Goal: Task Accomplishment & Management: Complete application form

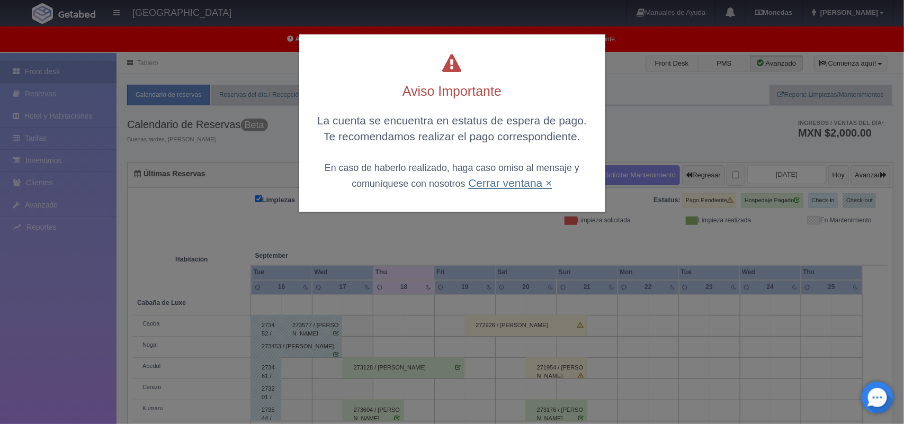
click at [516, 183] on link "Cerrar ventana ×" at bounding box center [510, 183] width 84 height 12
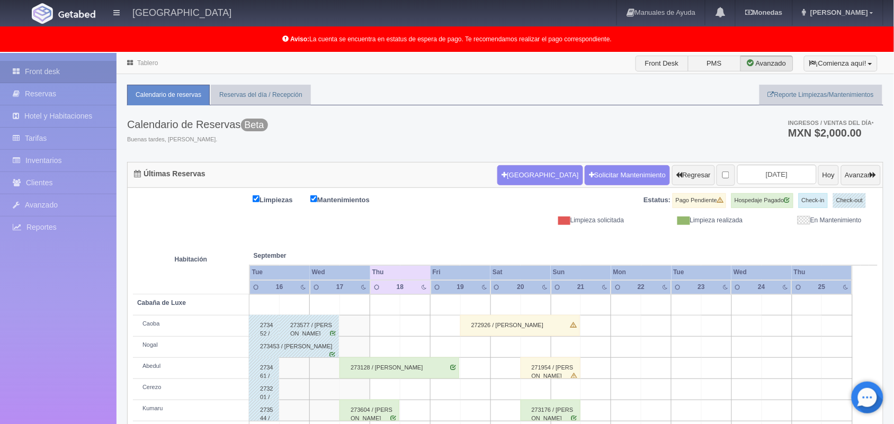
scroll to position [168, 0]
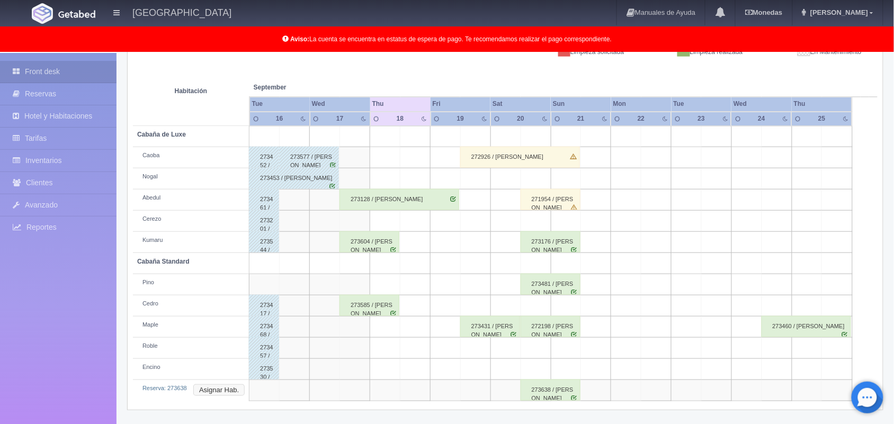
click at [211, 393] on button "Asignar Hab." at bounding box center [218, 391] width 51 height 12
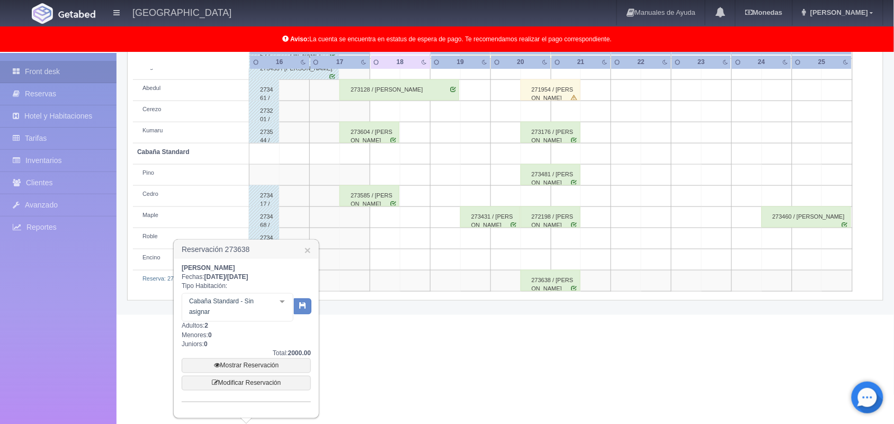
scroll to position [273, 0]
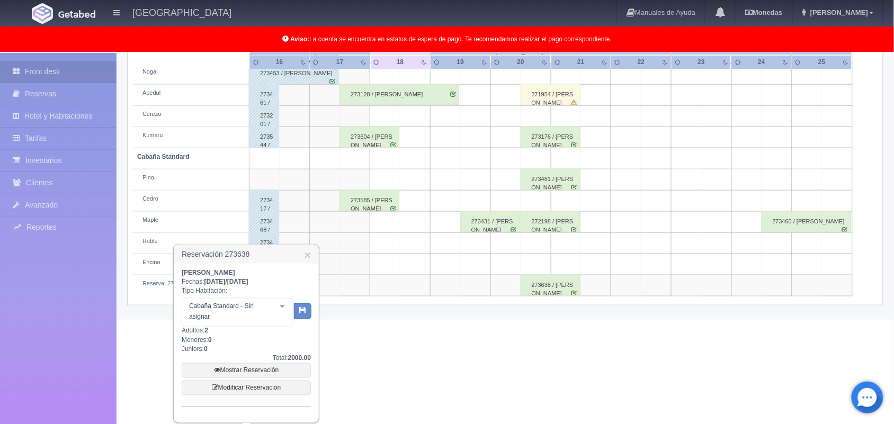
click at [282, 298] on div "Cabaña Standard - Sin asignar No elements found. Consider changing the search q…" at bounding box center [238, 312] width 112 height 29
click at [287, 306] on div at bounding box center [282, 307] width 21 height 16
click at [287, 306] on div at bounding box center [291, 307] width 21 height 16
click at [228, 287] on span "List is empty." at bounding box center [242, 288] width 120 height 21
click at [433, 242] on td at bounding box center [446, 243] width 30 height 21
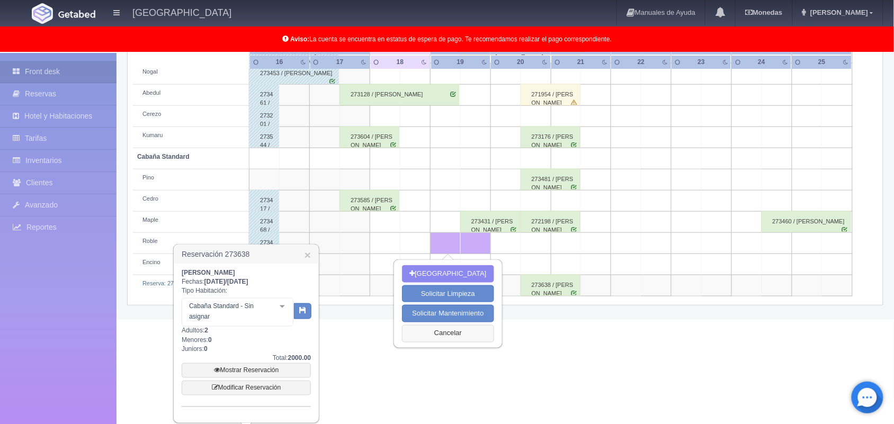
click at [469, 337] on button "Cancelar" at bounding box center [448, 333] width 92 height 17
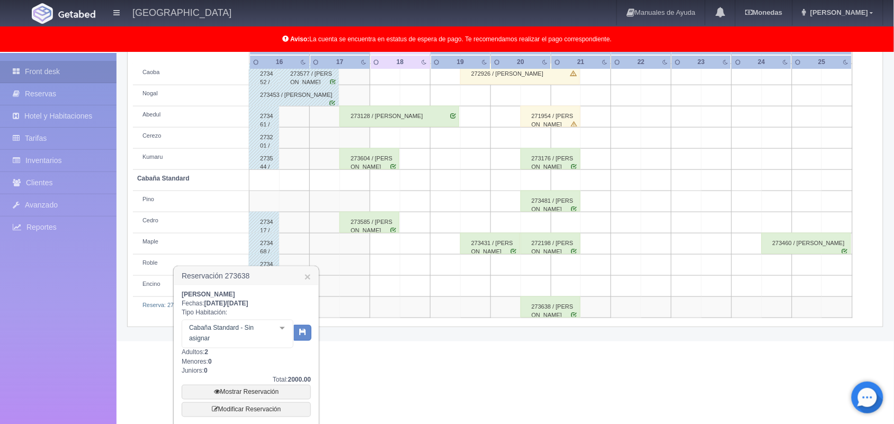
scroll to position [252, 0]
click at [306, 276] on link "×" at bounding box center [308, 276] width 6 height 11
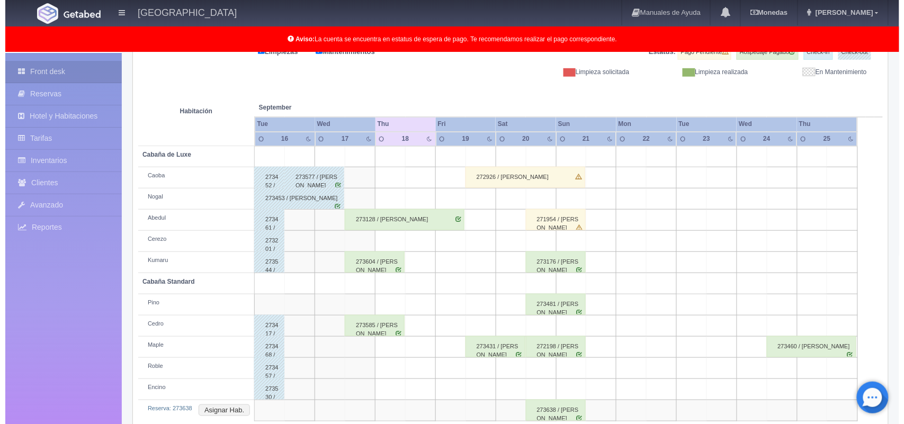
scroll to position [147, 0]
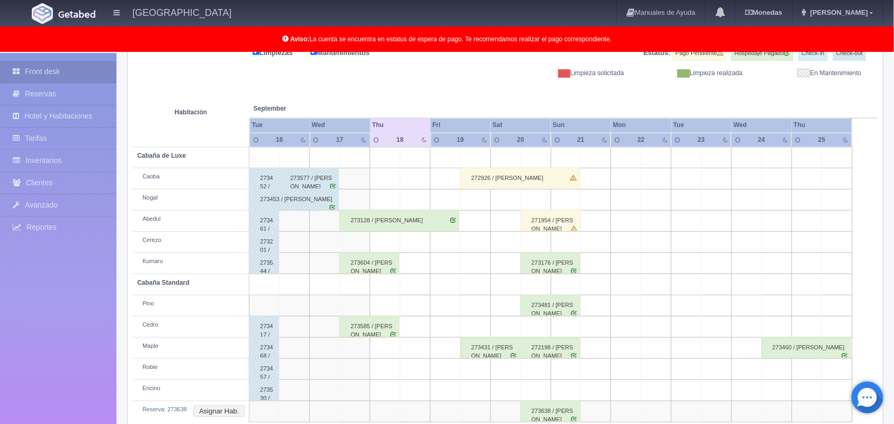
click at [499, 235] on td at bounding box center [506, 242] width 30 height 21
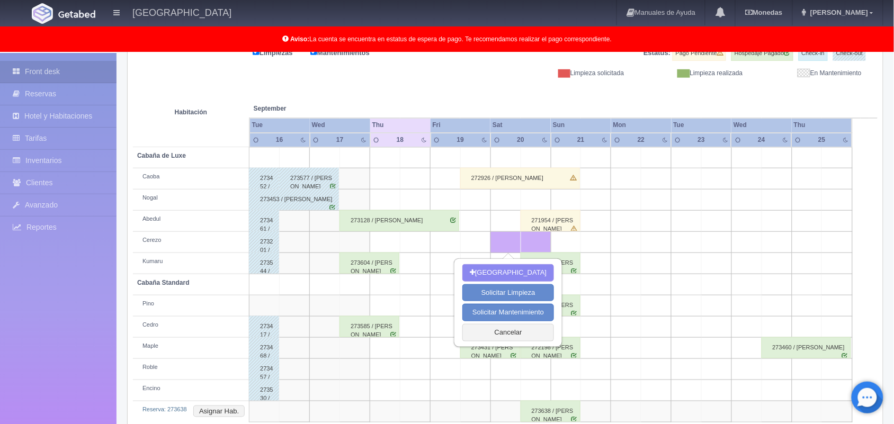
click at [471, 245] on td at bounding box center [475, 242] width 30 height 21
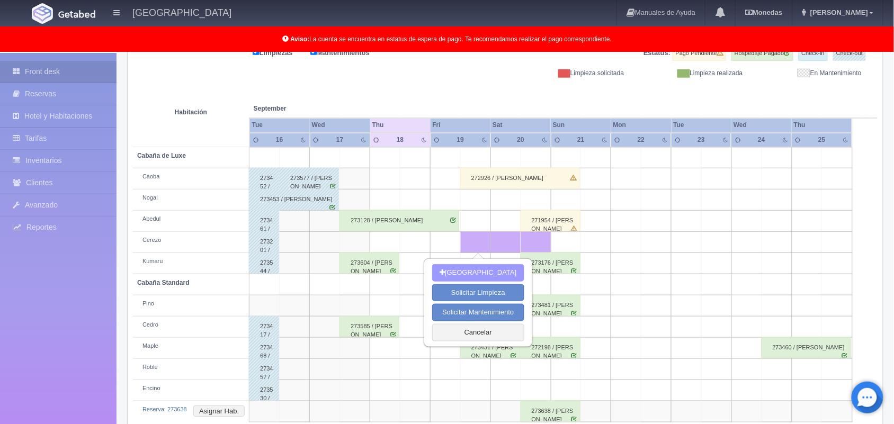
click at [485, 268] on button "Nueva Reserva" at bounding box center [478, 272] width 92 height 17
type input "[DATE]"
type input "20-09-2025"
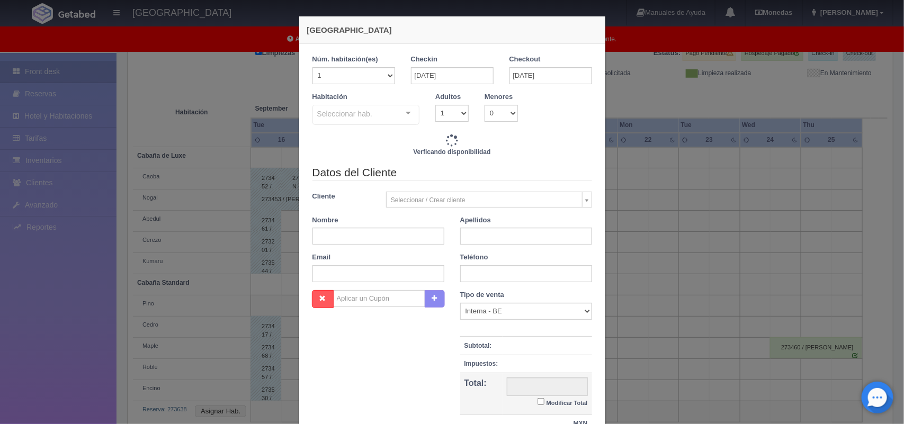
checkbox input "false"
click at [523, 75] on input "20-09-2025" at bounding box center [551, 75] width 83 height 17
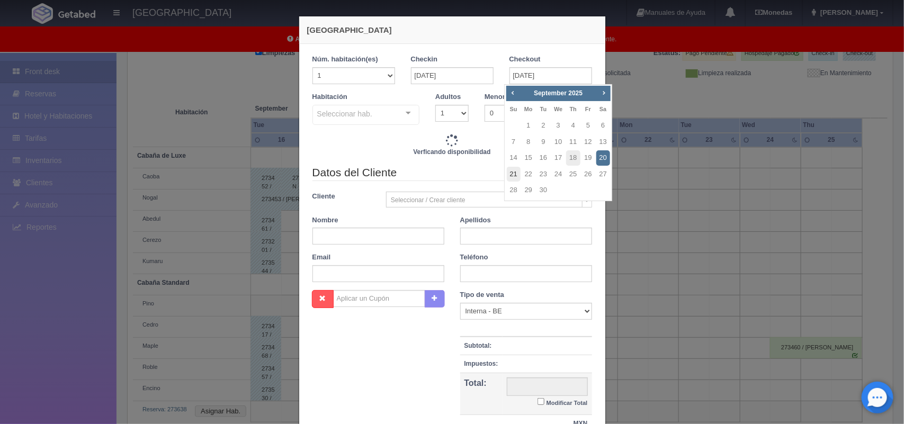
click at [512, 171] on link "21" at bounding box center [514, 174] width 14 height 15
type input "21-09-2025"
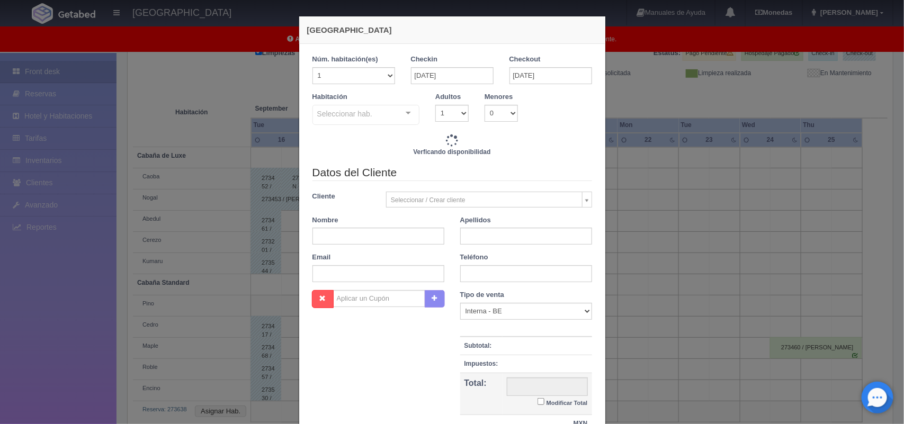
checkbox input "false"
click at [456, 108] on select "1 2 3 4 5 6 7 8 9 10" at bounding box center [452, 113] width 33 height 17
type input "1800.00"
checkbox input "false"
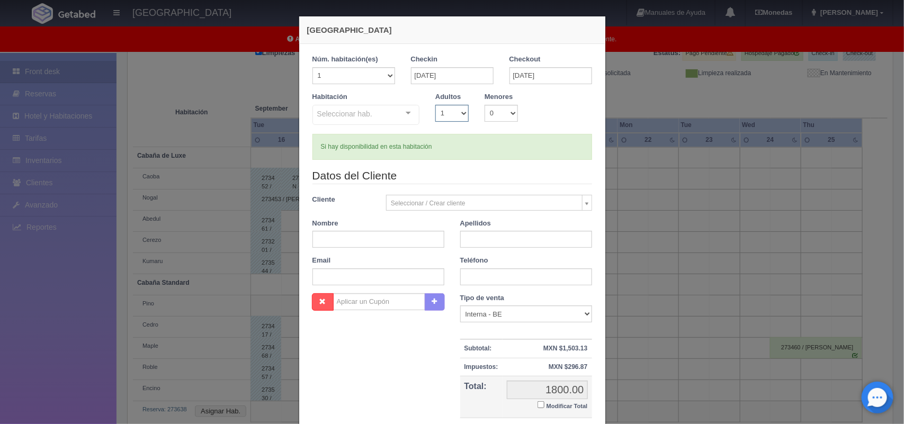
select select "2"
click at [436, 105] on select "1 2 3 4 5 6 7 8 9 10" at bounding box center [452, 113] width 33 height 17
checkbox input "false"
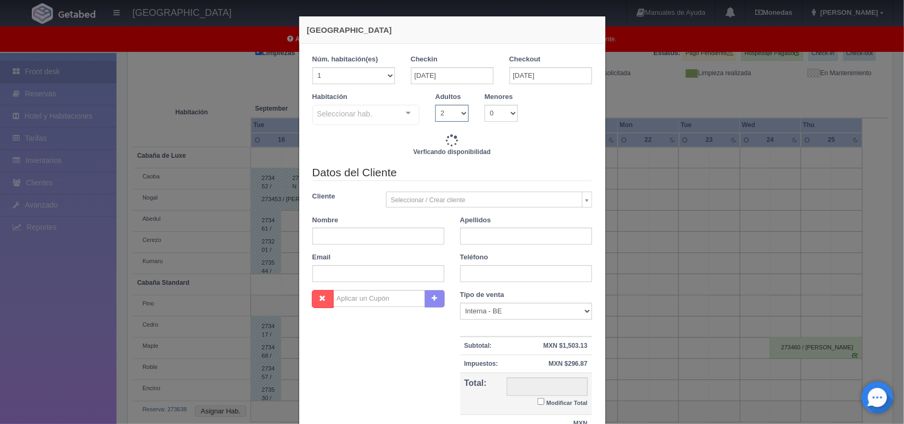
type input "4020.00"
checkbox input "false"
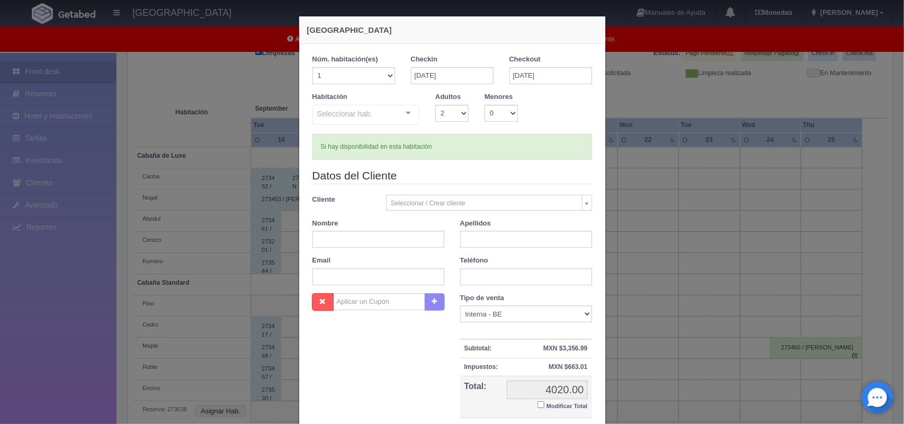
click at [406, 113] on div at bounding box center [408, 113] width 21 height 16
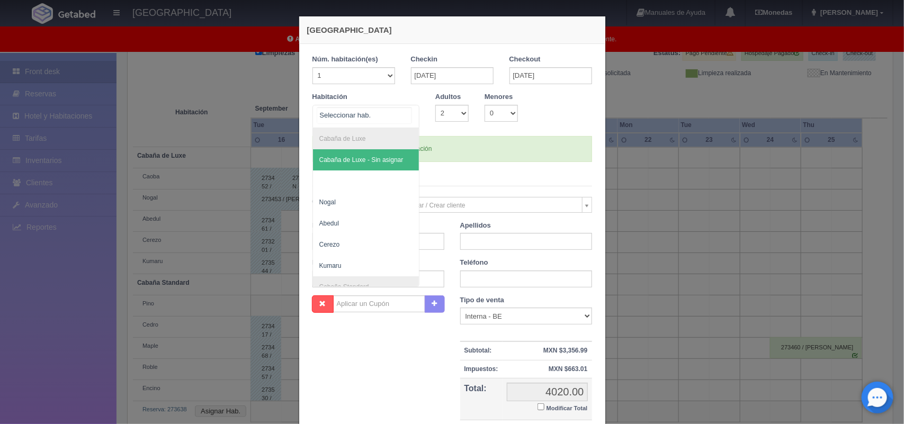
type input "1800.00"
checkbox input "false"
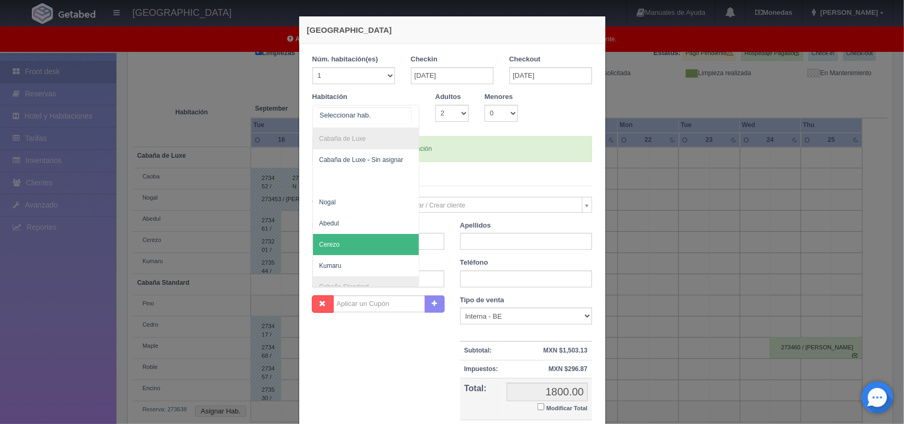
type input "4020.00"
checkbox input "false"
click at [358, 242] on span "Cerezo" at bounding box center [366, 244] width 107 height 21
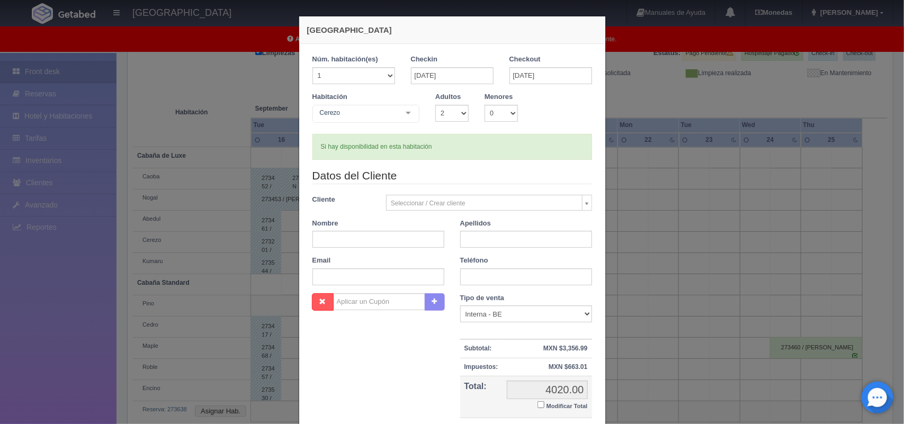
checkbox input "false"
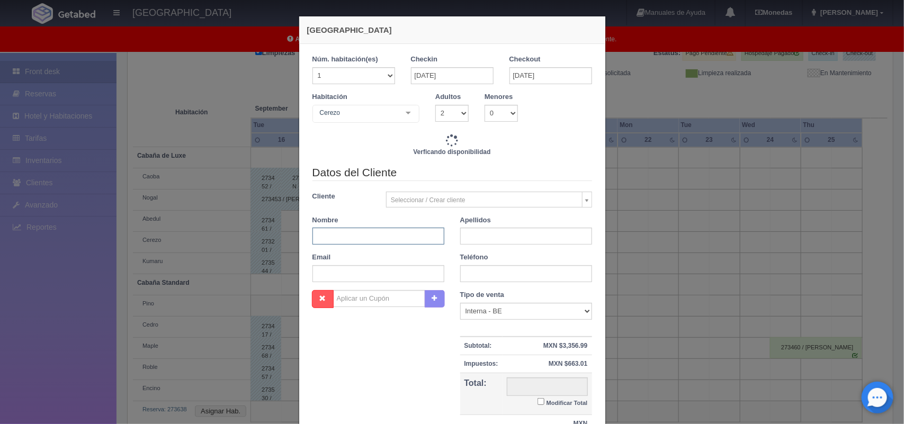
click at [391, 236] on input "text" at bounding box center [379, 236] width 132 height 17
type input "4020.00"
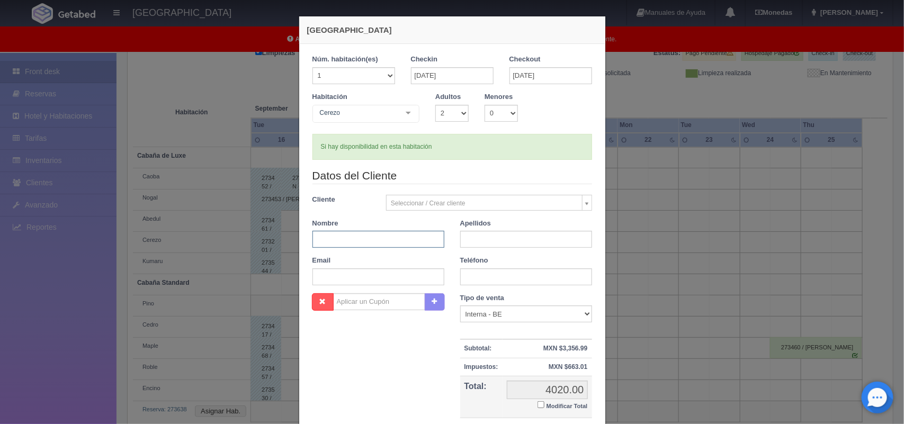
checkbox input "false"
paste input "angel Ivan"
type input "angel Ivan|"
click at [469, 233] on input "text" at bounding box center [526, 239] width 132 height 17
paste input "Vázquez flores"
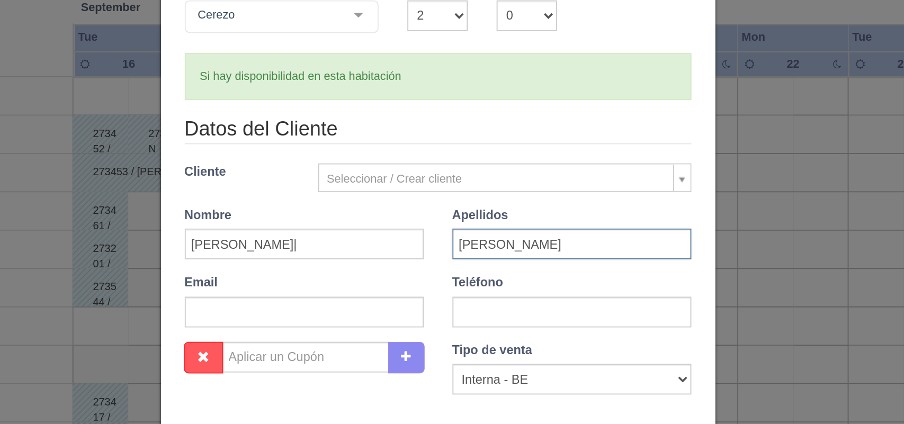
type input "Vázquez flores"
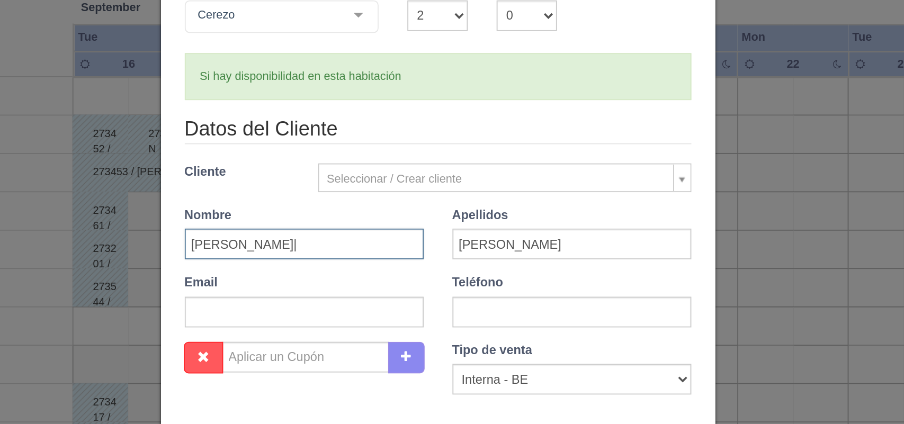
click at [352, 240] on input "angel Ivan|" at bounding box center [379, 239] width 132 height 17
click at [314, 242] on input "angel Ivan" at bounding box center [379, 239] width 132 height 17
type input "Angel Ivan"
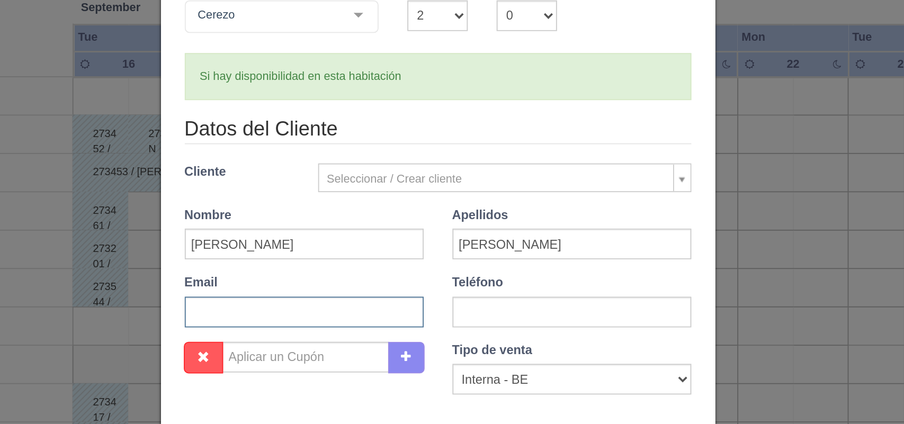
click at [380, 278] on input "text" at bounding box center [379, 277] width 132 height 17
paste input "vzivan78@gmail.com"
click at [313, 279] on input "vzivan78@gmail.com" at bounding box center [379, 277] width 132 height 17
type input "vzivan78@gmail.com"
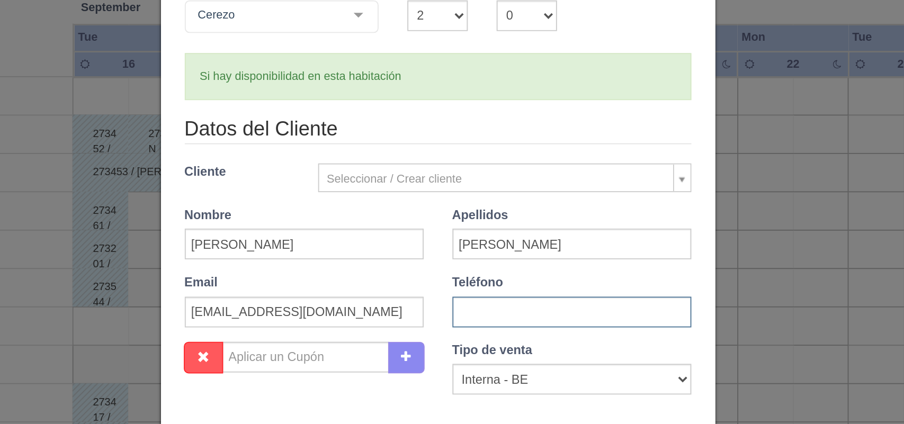
click at [460, 273] on input "text" at bounding box center [526, 277] width 132 height 17
paste input "56 4575 0996"
click at [469, 277] on input "56 4575 0996" at bounding box center [526, 277] width 132 height 17
click at [484, 278] on input "564575 0996" at bounding box center [526, 277] width 132 height 17
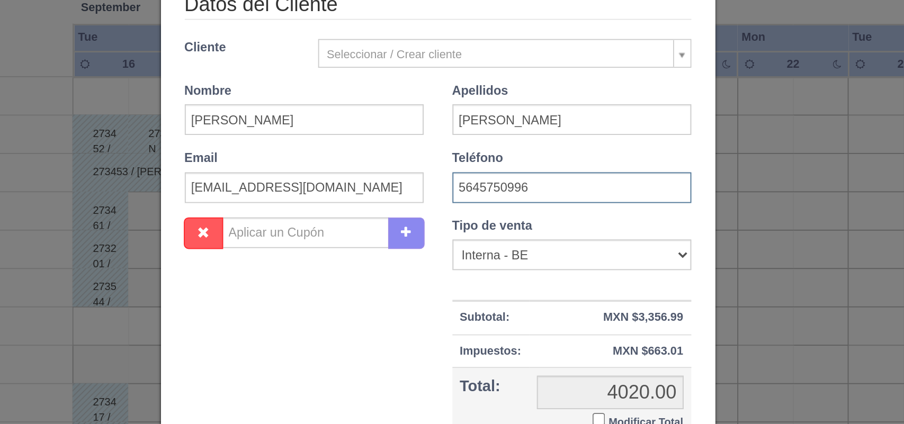
scroll to position [69, 0]
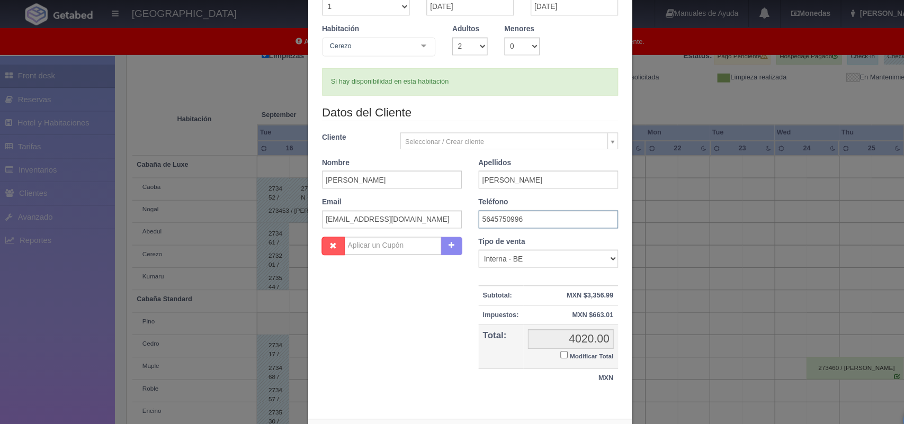
type input "5645750996"
click at [580, 245] on select "Correo Electronico Interna - BE Llamada OTA Externa Otro WALK IN" at bounding box center [526, 244] width 132 height 17
click at [460, 237] on select "Correo Electronico Interna - BE Llamada OTA Externa Otro WALK IN" at bounding box center [526, 244] width 132 height 17
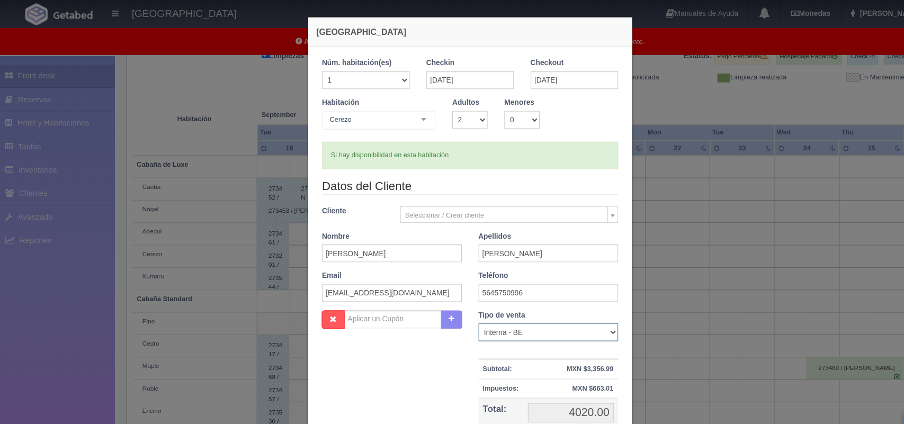
scroll to position [97, 0]
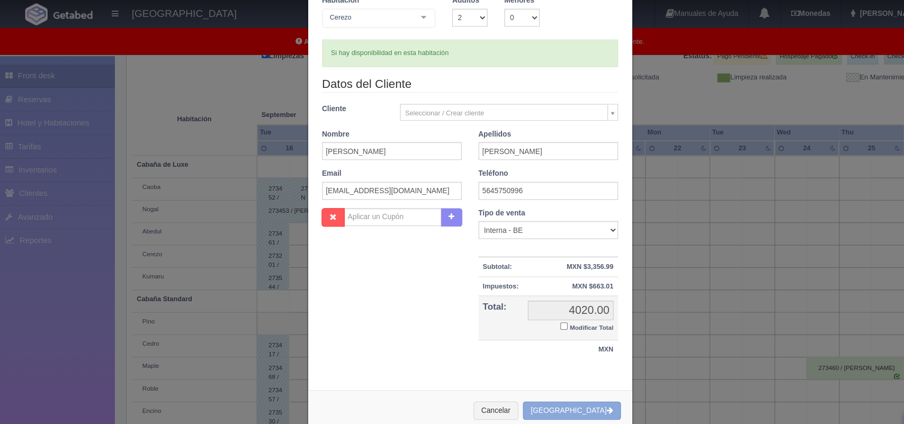
click at [548, 383] on button "Crear Reserva" at bounding box center [548, 388] width 92 height 17
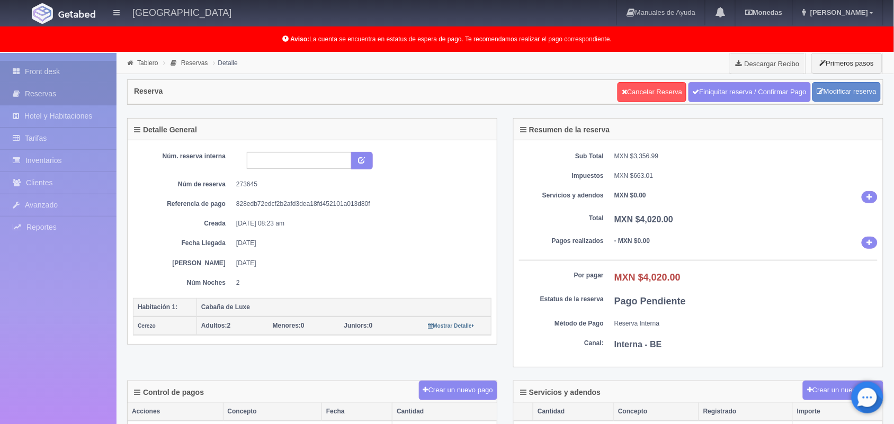
click at [25, 61] on link "Front desk" at bounding box center [58, 72] width 117 height 22
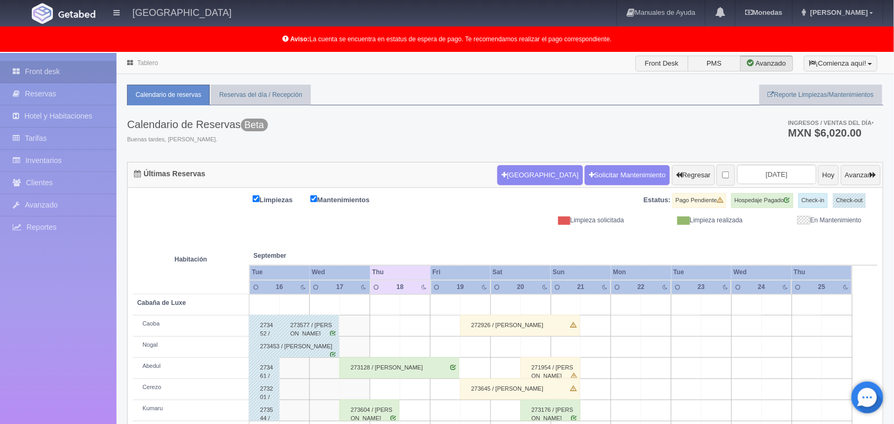
scroll to position [168, 0]
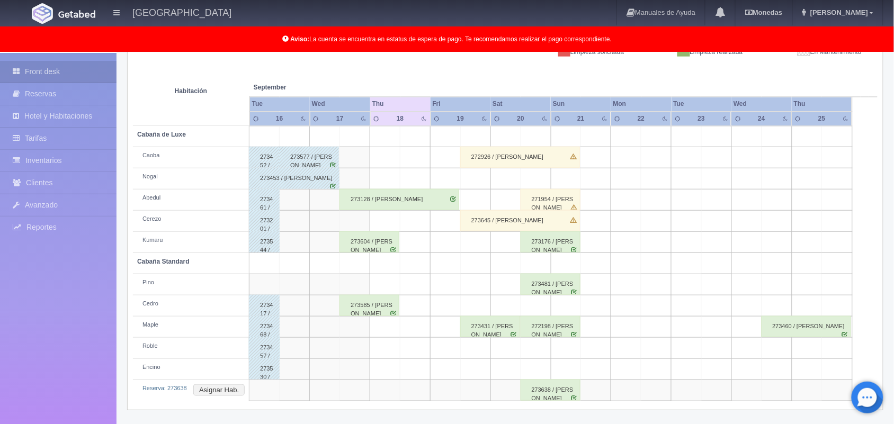
click at [223, 383] on td "Reserva: 273638 Asignar Hab." at bounding box center [191, 390] width 117 height 21
click at [224, 390] on button "Asignar Hab." at bounding box center [218, 391] width 51 height 12
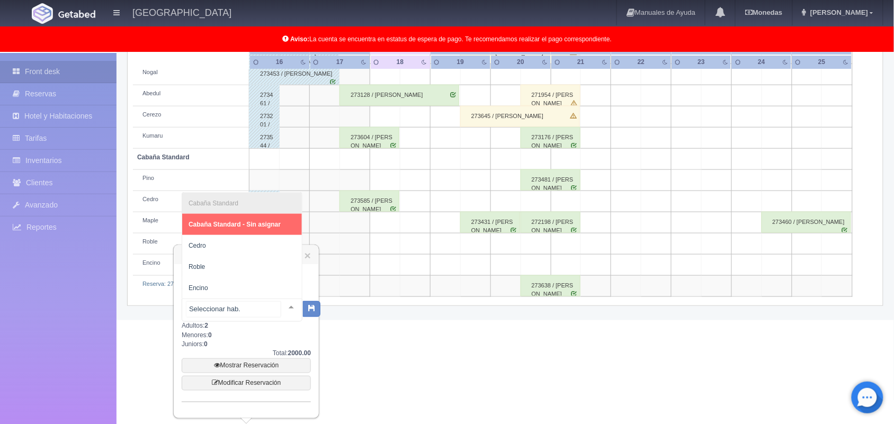
scroll to position [273, 0]
click at [281, 304] on div at bounding box center [291, 307] width 21 height 16
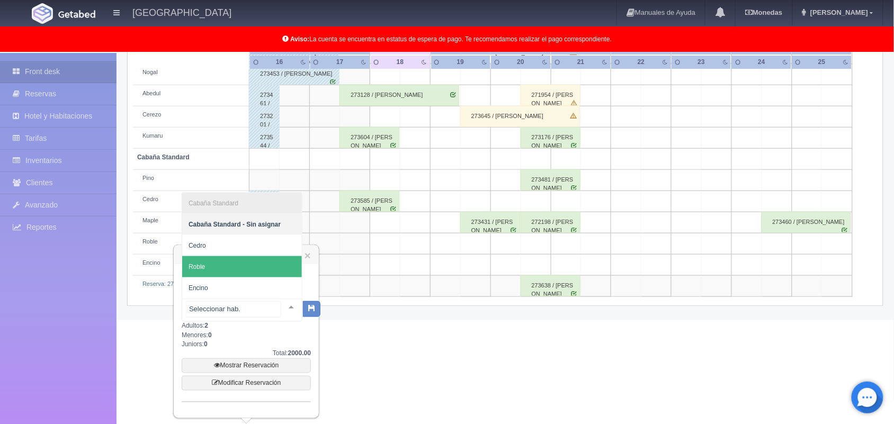
click at [259, 259] on span "Roble" at bounding box center [242, 266] width 120 height 21
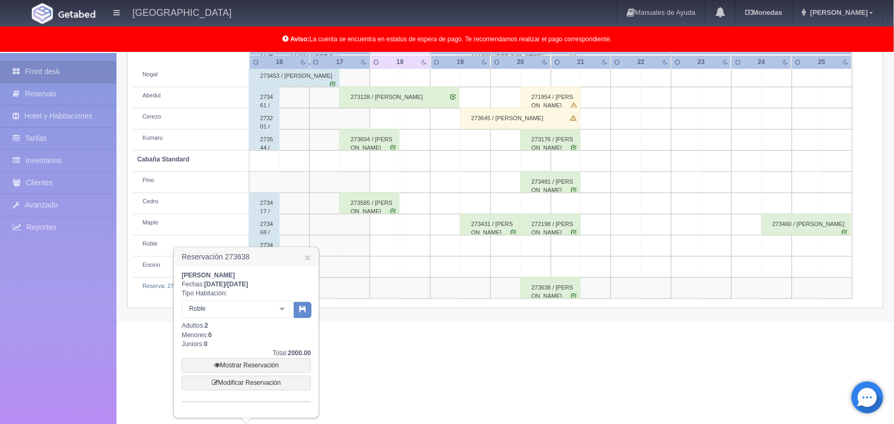
scroll to position [271, 0]
click at [300, 314] on button "button" at bounding box center [302, 311] width 17 height 16
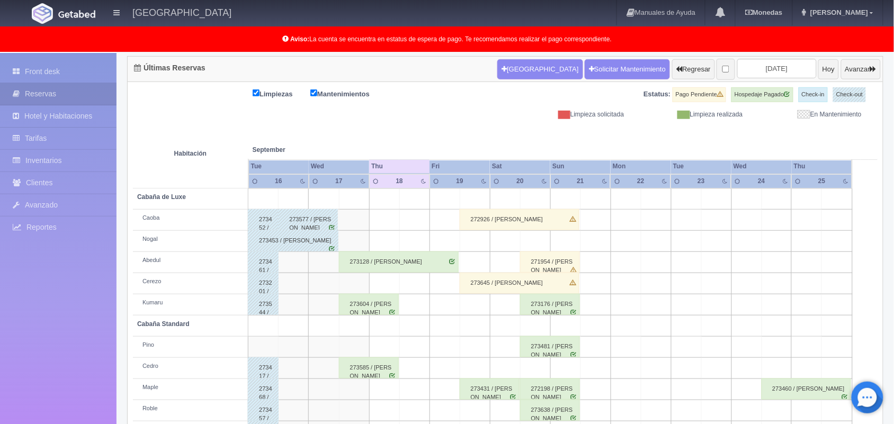
scroll to position [147, 0]
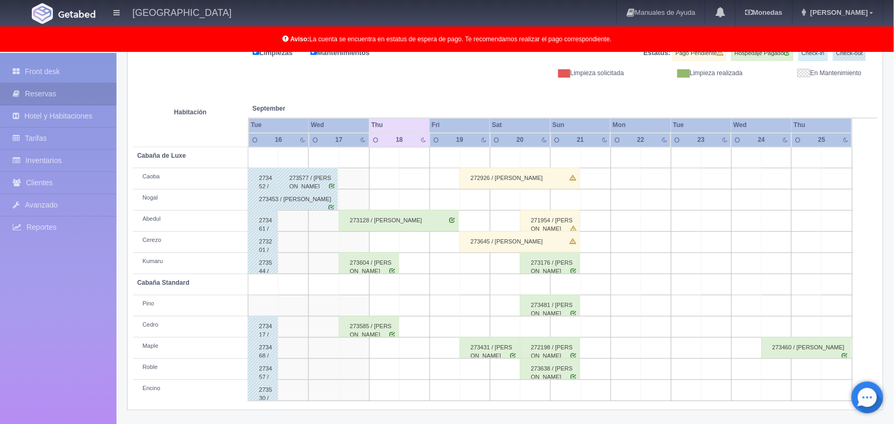
click at [515, 247] on div "273645 / Angel Ivan Vázquez flores" at bounding box center [520, 242] width 120 height 21
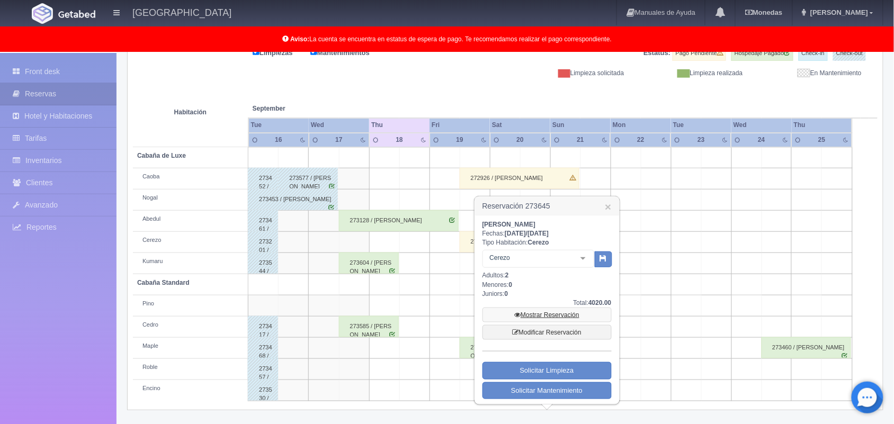
click at [559, 316] on link "Mostrar Reservación" at bounding box center [547, 315] width 129 height 15
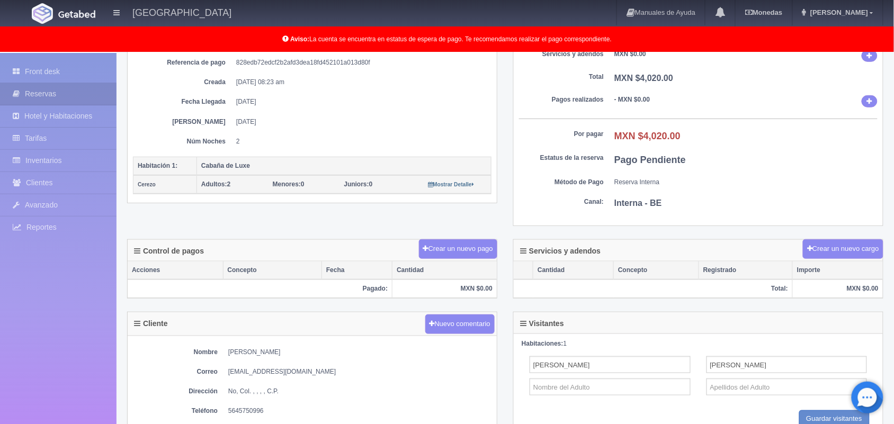
scroll to position [145, 0]
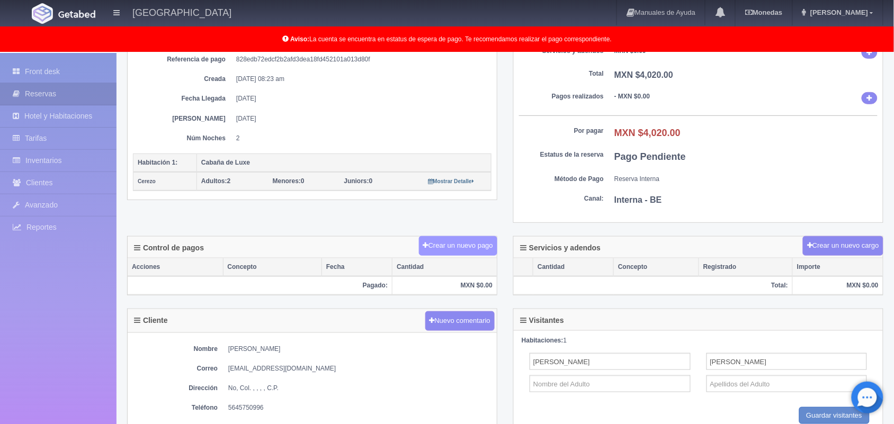
click at [463, 239] on button "Crear un nuevo pago" at bounding box center [458, 246] width 78 height 20
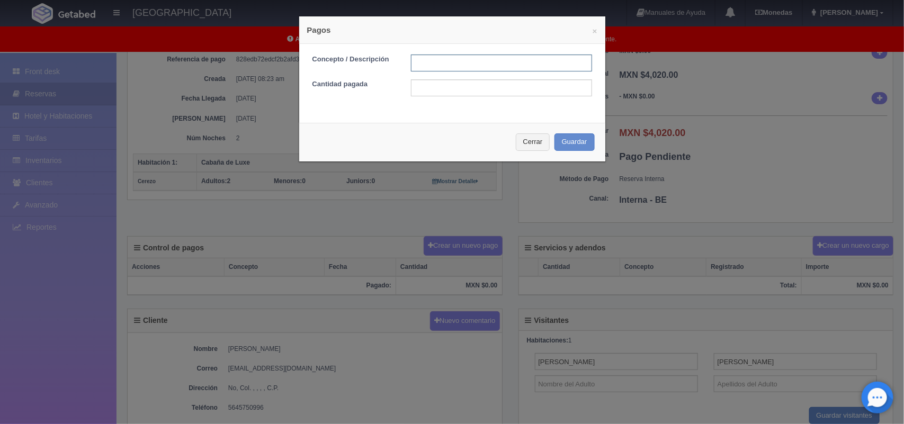
drag, startPoint x: 429, startPoint y: 63, endPoint x: 525, endPoint y: 120, distance: 112.0
click at [525, 120] on div "× Pagos Concepto / Descripción Cantidad pagada Cerrar Guardar" at bounding box center [452, 89] width 307 height 146
type input "Pago transferencia"
click at [456, 83] on input "text" at bounding box center [501, 87] width 181 height 17
type input "4400"
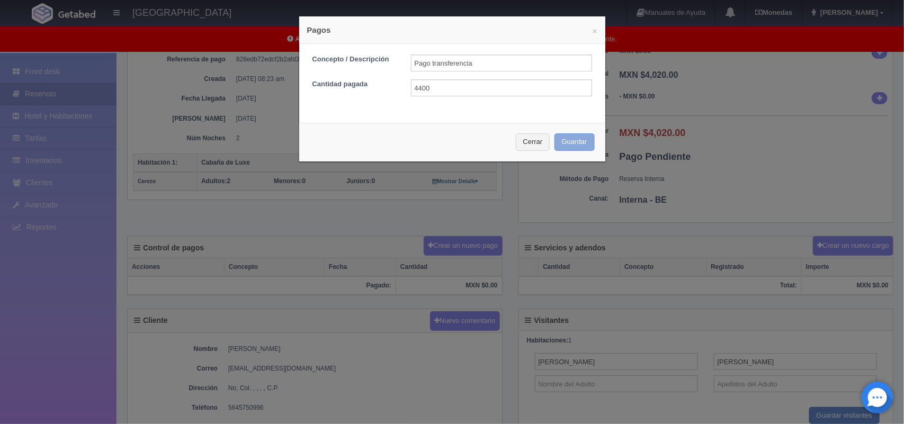
click at [566, 147] on button "Guardar" at bounding box center [575, 142] width 40 height 17
click at [565, 145] on button "Guardar" at bounding box center [575, 142] width 40 height 17
click at [526, 142] on button "Cerrar" at bounding box center [533, 142] width 34 height 17
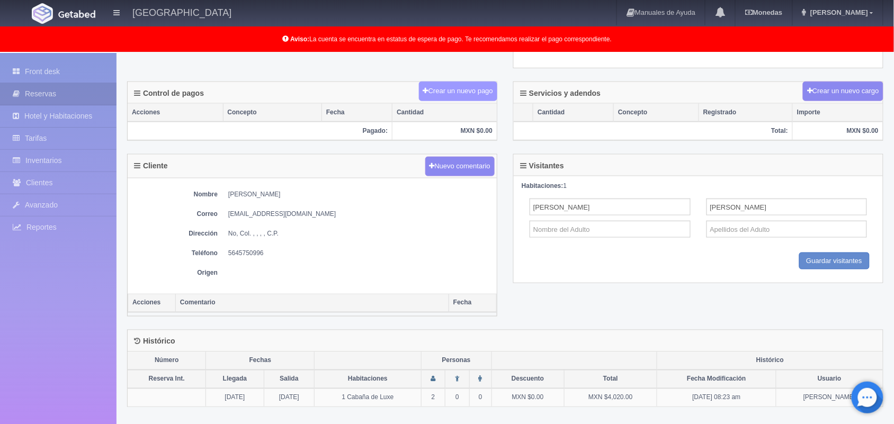
click at [439, 85] on button "Crear un nuevo pago" at bounding box center [458, 92] width 78 height 20
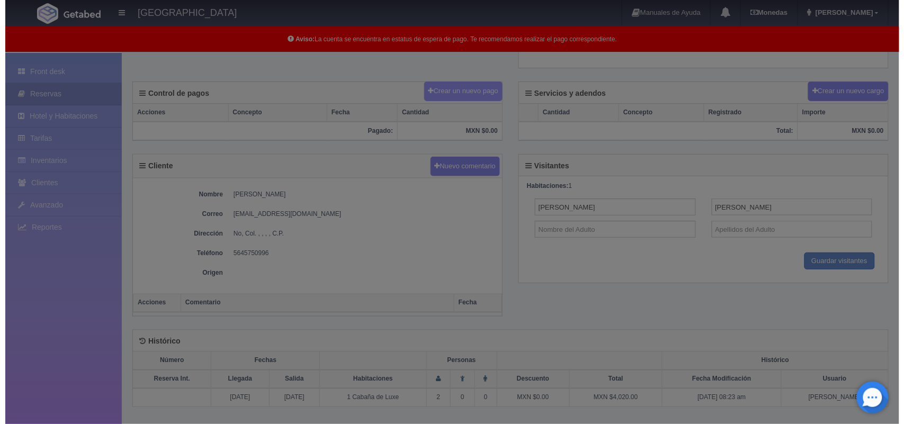
scroll to position [298, 0]
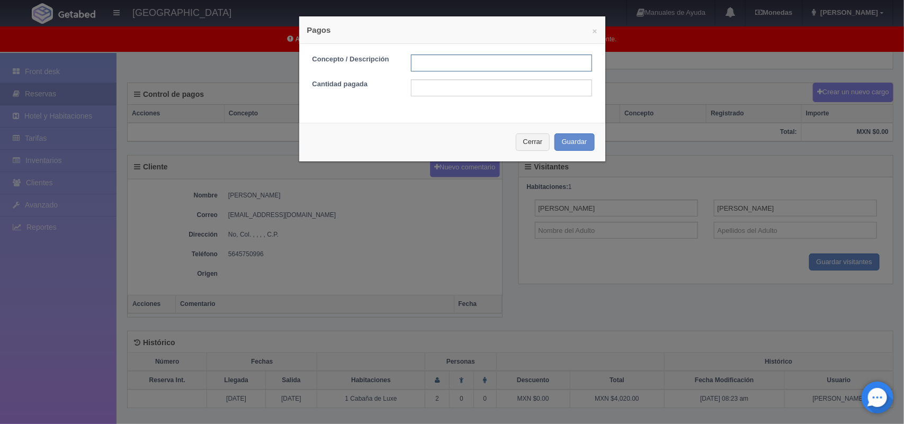
click at [434, 69] on input "text" at bounding box center [501, 63] width 181 height 17
type input "Pago transferencia"
click at [442, 85] on input "text" at bounding box center [501, 87] width 181 height 17
click at [570, 141] on button "Guardar" at bounding box center [575, 142] width 40 height 17
click at [473, 93] on input "4400" at bounding box center [501, 87] width 181 height 17
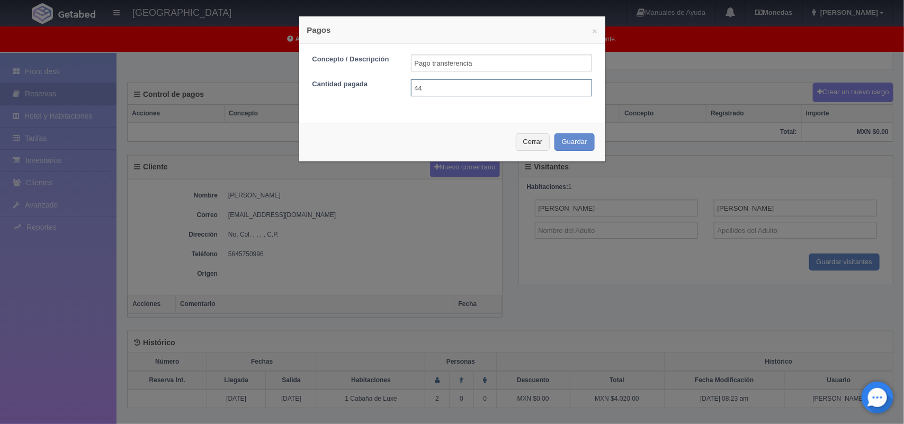
type input "4"
type input "4020"
click at [589, 137] on button "Guardar" at bounding box center [575, 142] width 40 height 17
click at [589, 137] on div "Cerrar Guardar" at bounding box center [452, 142] width 306 height 39
click at [578, 139] on div "Cerrar Guardar" at bounding box center [452, 142] width 306 height 39
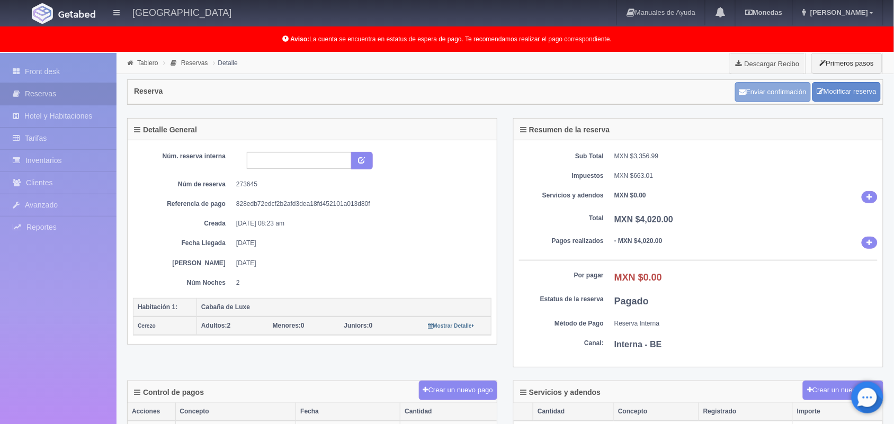
click at [750, 93] on button "Enviar confirmación" at bounding box center [773, 92] width 76 height 20
click at [61, 72] on link "Front desk" at bounding box center [58, 72] width 117 height 22
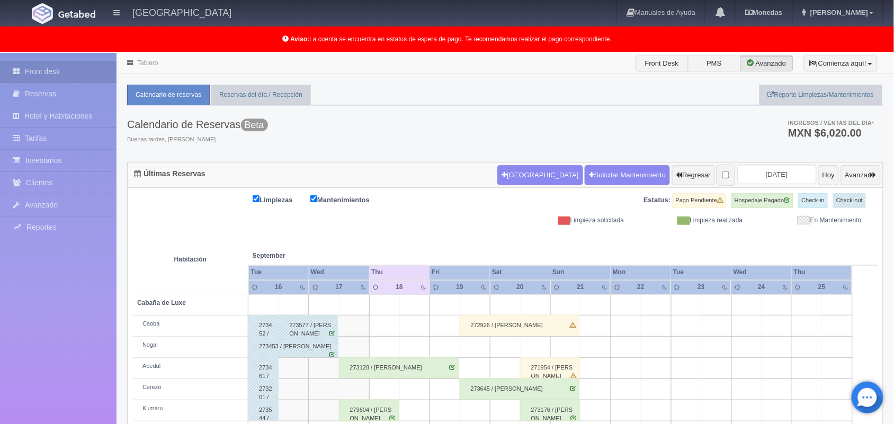
scroll to position [147, 0]
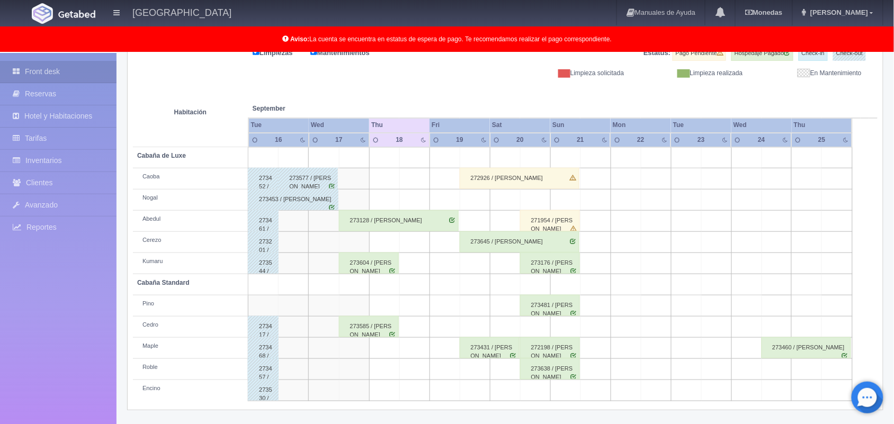
click at [387, 218] on div "273128 / [PERSON_NAME]" at bounding box center [399, 220] width 120 height 21
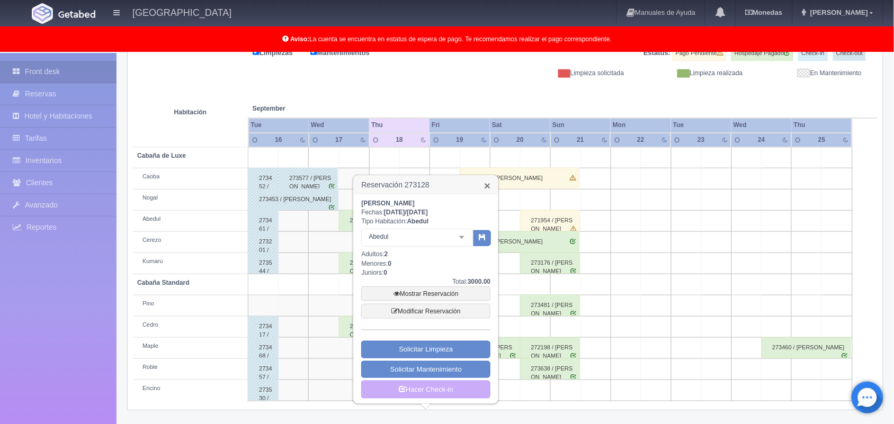
click at [488, 186] on link "×" at bounding box center [487, 185] width 6 height 11
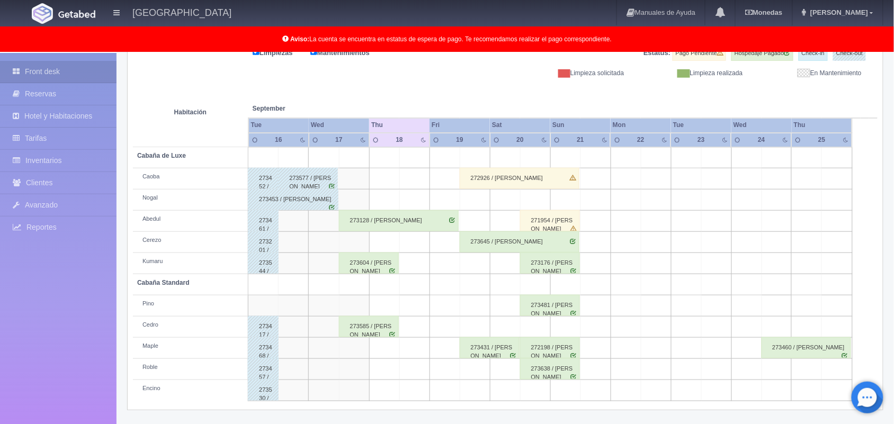
click at [520, 245] on div "273645 / [PERSON_NAME]" at bounding box center [520, 242] width 120 height 21
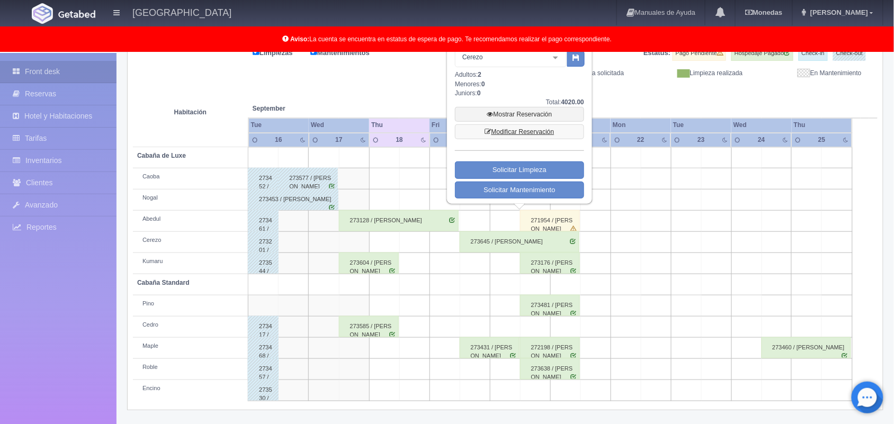
scroll to position [80, 0]
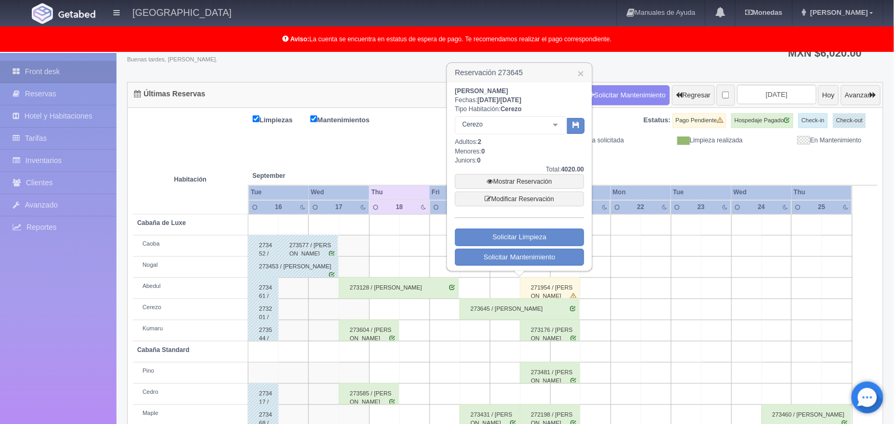
drag, startPoint x: 534, startPoint y: 88, endPoint x: 455, endPoint y: 87, distance: 79.0
click at [455, 87] on div "Angel Ivan Vázquez flores Fechas: 2025-09-19 / 2025-09-21 Tipo Habitación: Cere…" at bounding box center [519, 176] width 129 height 179
copy b "Angel Ivan Vázquez flores"
drag, startPoint x: 528, startPoint y: 70, endPoint x: 498, endPoint y: 70, distance: 29.7
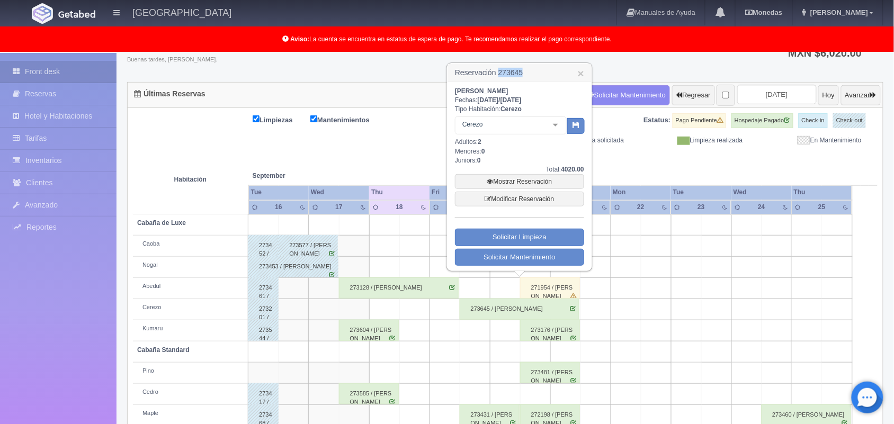
click at [498, 70] on h3 "Reservación 273645 ×" at bounding box center [520, 73] width 144 height 19
copy h3 "273645"
click at [580, 70] on link "×" at bounding box center [581, 73] width 6 height 11
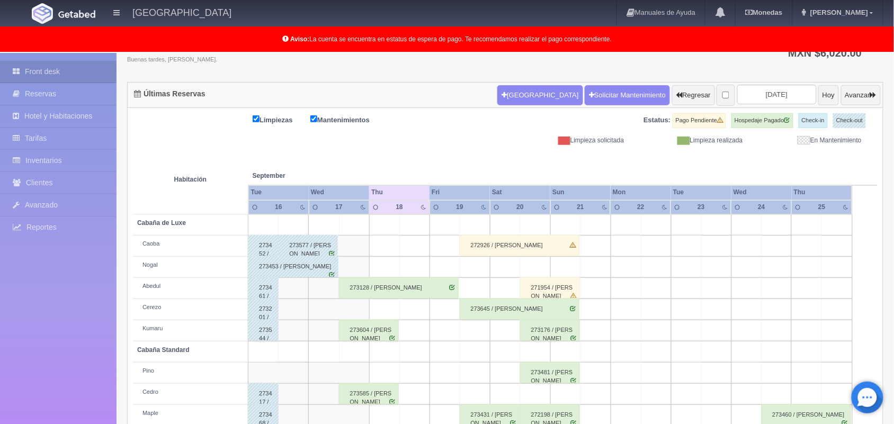
scroll to position [147, 0]
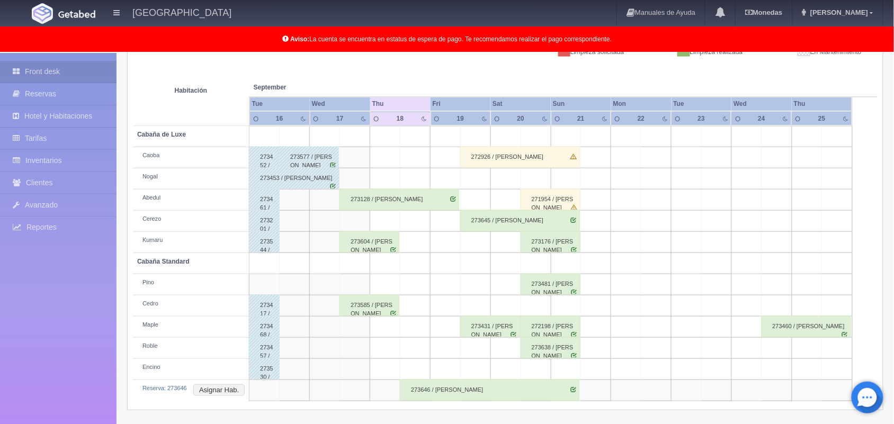
scroll to position [168, 0]
click at [223, 389] on button "Asignar Hab." at bounding box center [218, 391] width 51 height 12
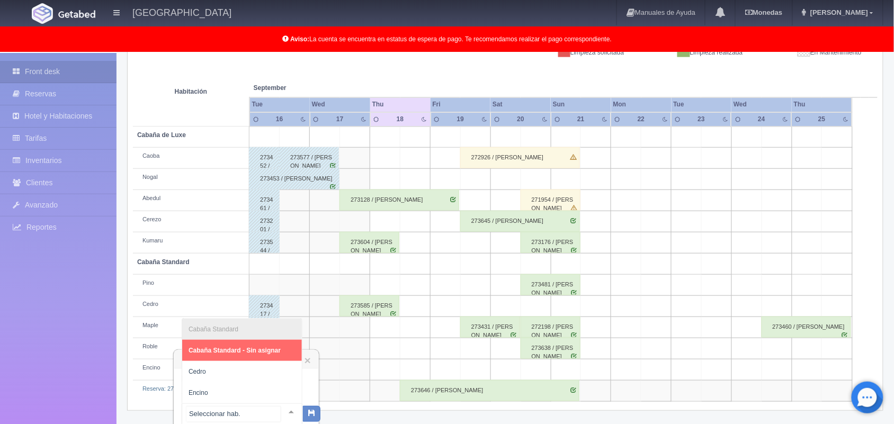
click at [281, 414] on div at bounding box center [291, 412] width 21 height 16
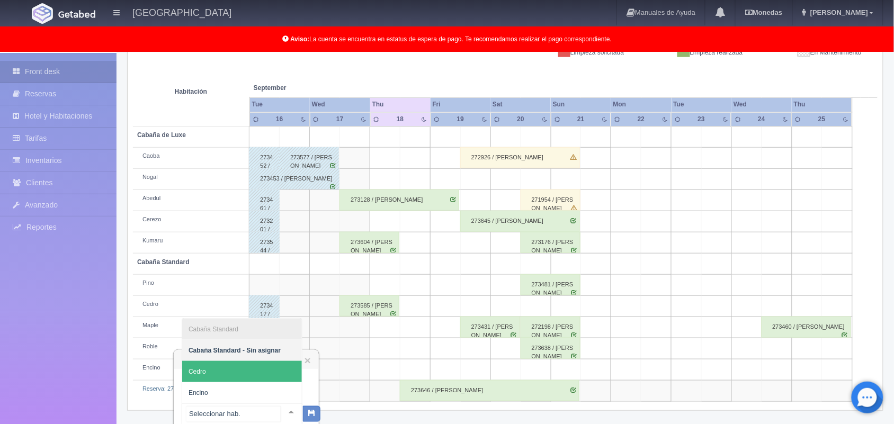
click at [234, 377] on span "Cedro" at bounding box center [242, 371] width 120 height 21
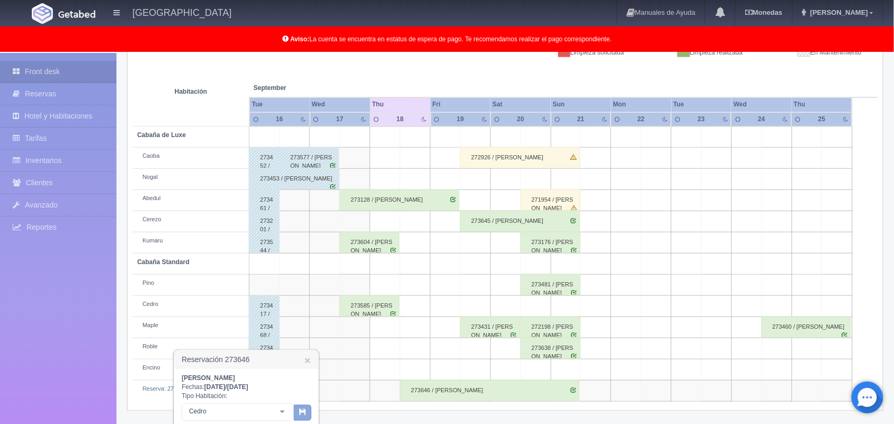
click at [297, 414] on button "button" at bounding box center [302, 413] width 17 height 16
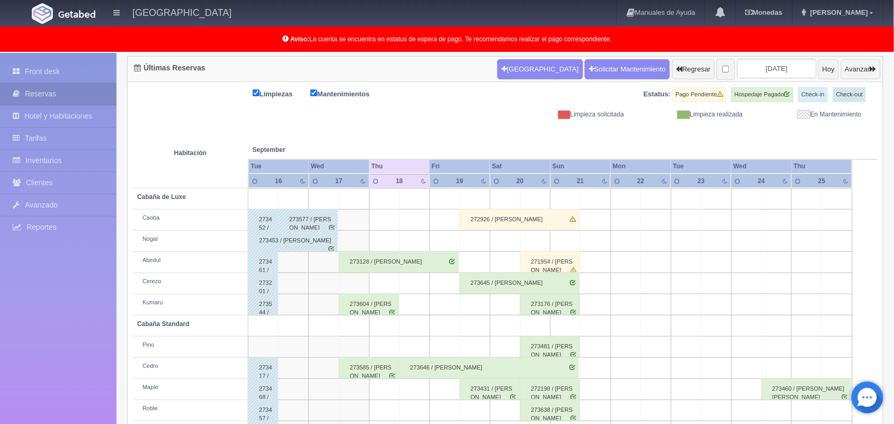
scroll to position [147, 0]
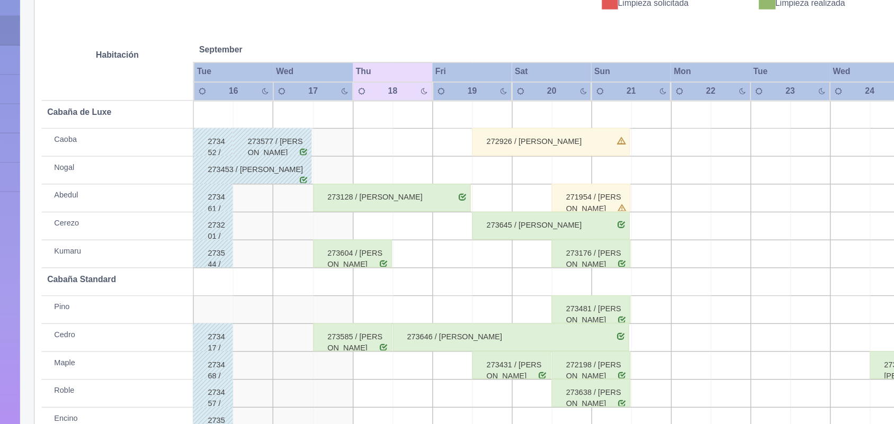
click at [421, 293] on td at bounding box center [415, 284] width 30 height 21
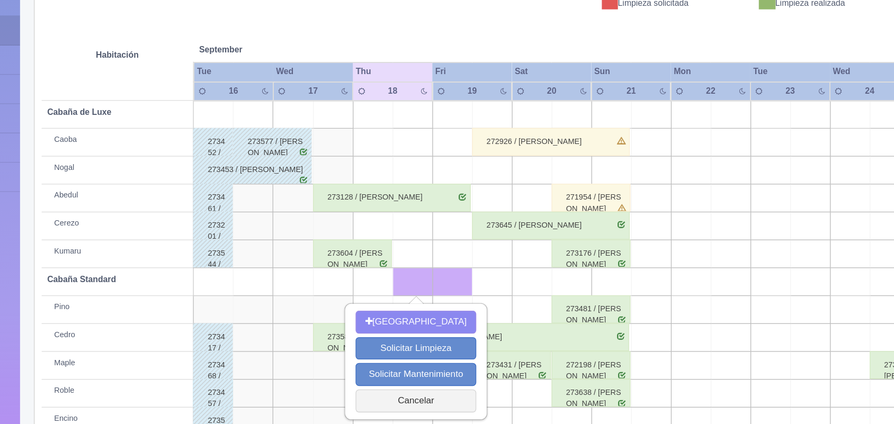
click at [404, 230] on div "273128 / [PERSON_NAME]" at bounding box center [399, 220] width 120 height 21
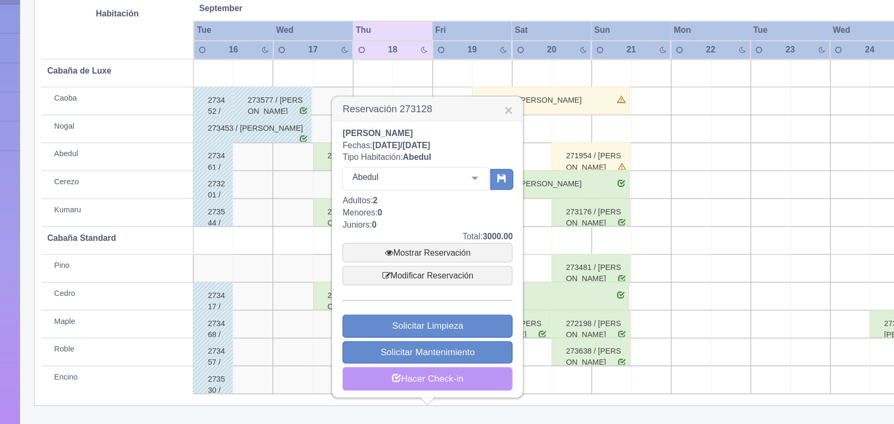
click at [434, 388] on link "Hacer Check-in" at bounding box center [425, 390] width 129 height 18
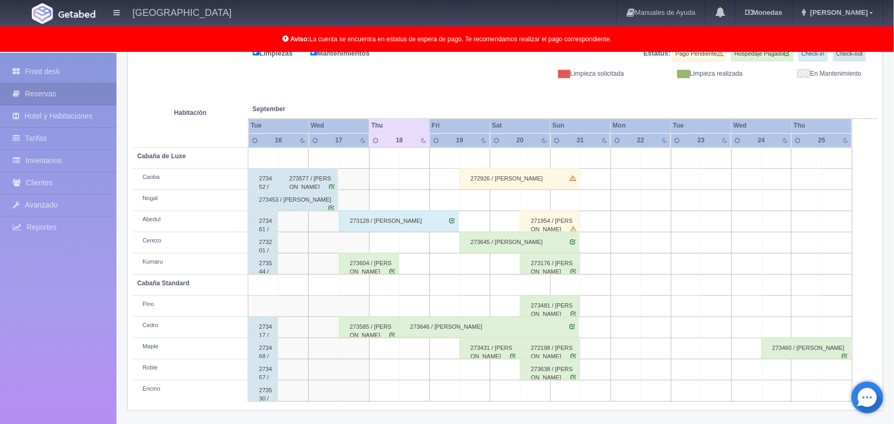
scroll to position [106, 0]
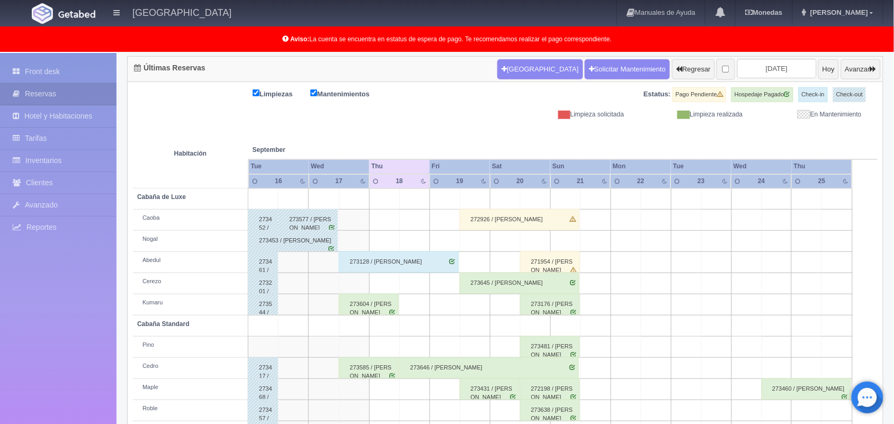
click at [371, 310] on div "273604 / [PERSON_NAME]" at bounding box center [369, 304] width 60 height 21
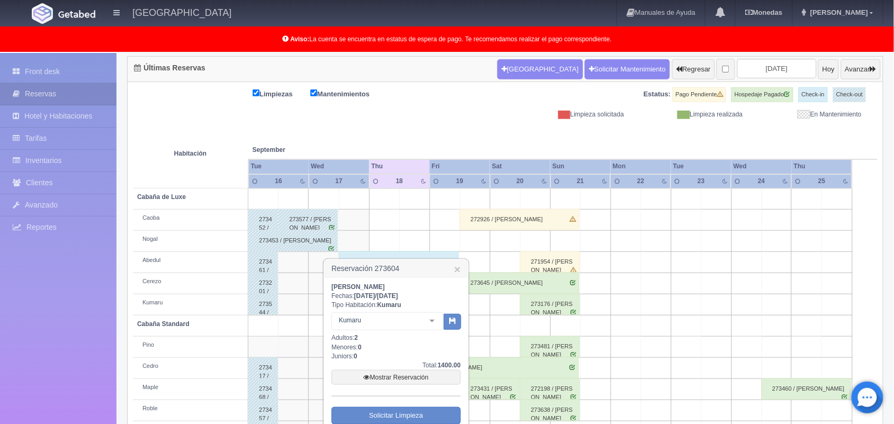
scroll to position [159, 0]
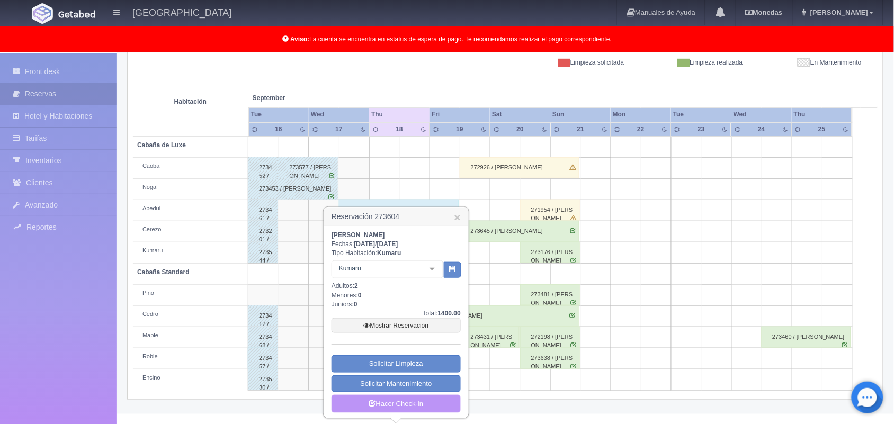
click at [393, 399] on link "Hacer Check-in" at bounding box center [396, 404] width 129 height 18
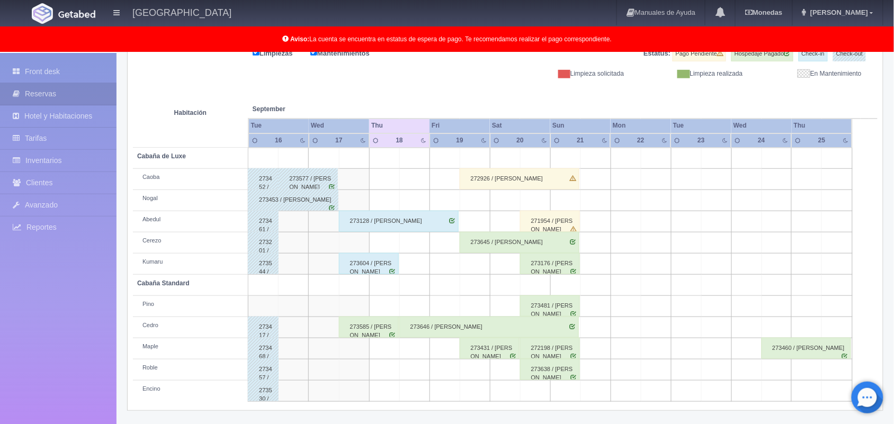
scroll to position [106, 0]
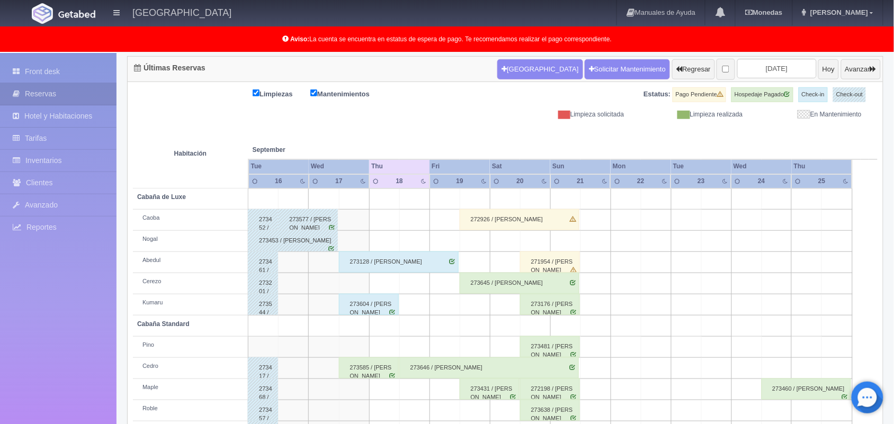
click at [378, 374] on div "273585 / [PERSON_NAME]" at bounding box center [369, 368] width 60 height 21
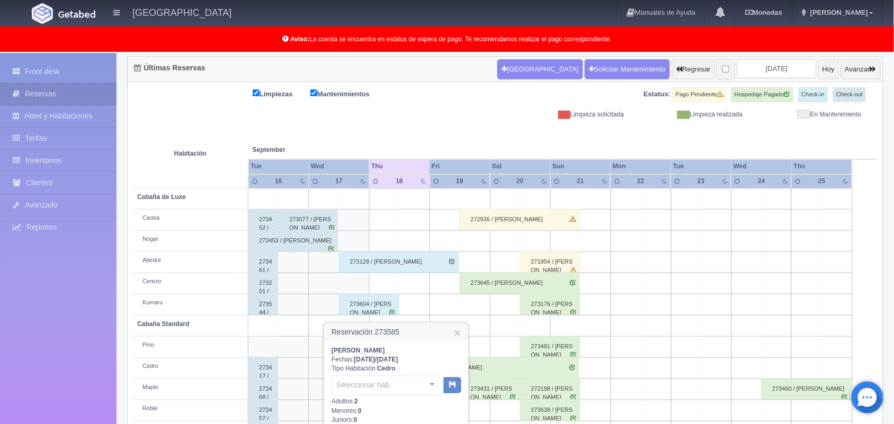
scroll to position [223, 0]
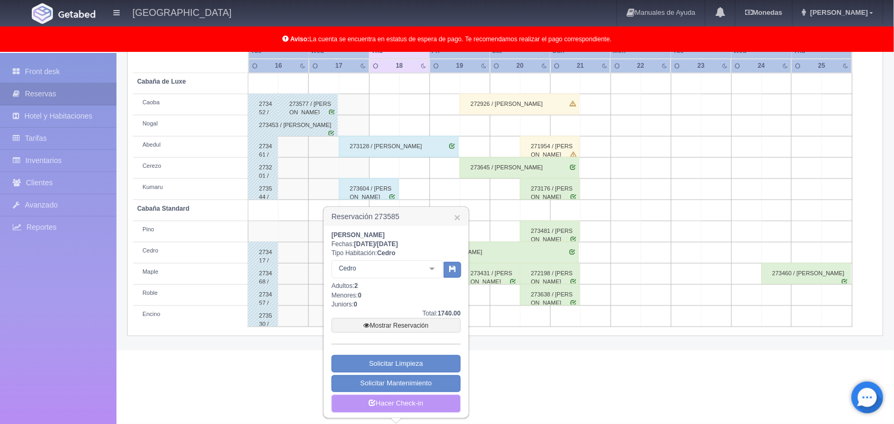
click at [383, 398] on link "Hacer Check-in" at bounding box center [396, 404] width 129 height 18
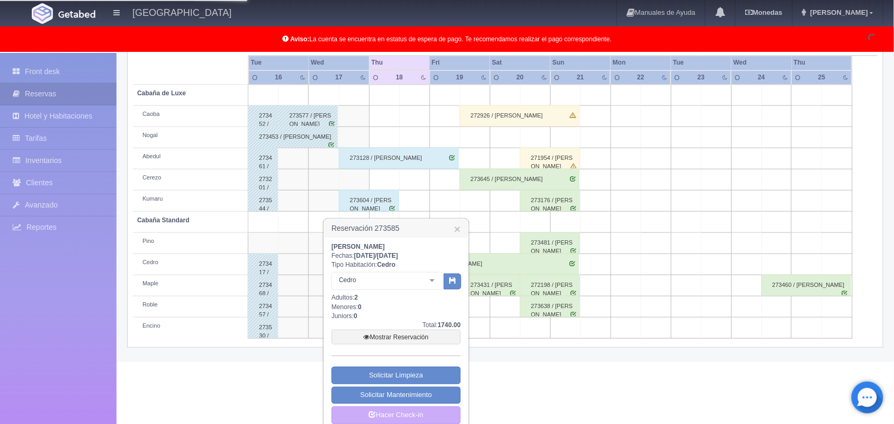
scroll to position [204, 0]
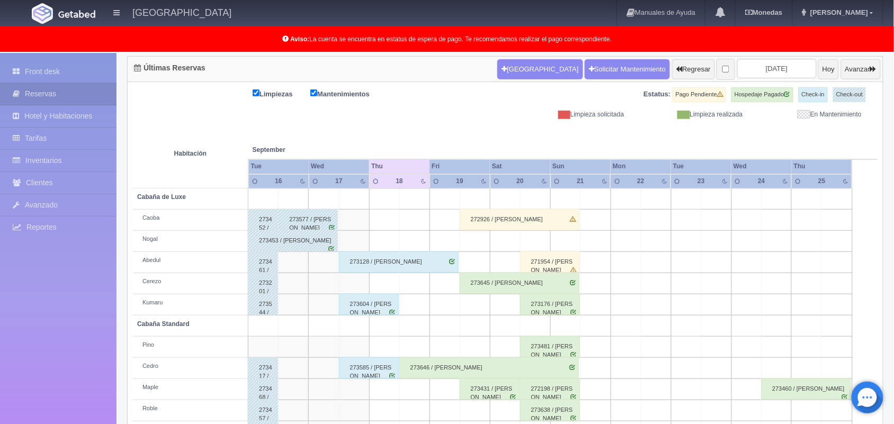
scroll to position [147, 0]
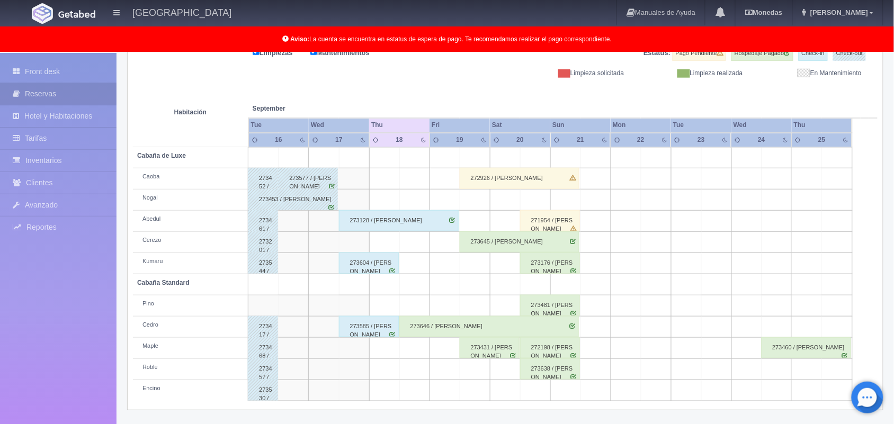
click at [487, 243] on div "273645 / Angel Ivan Vázquez flores" at bounding box center [520, 242] width 120 height 21
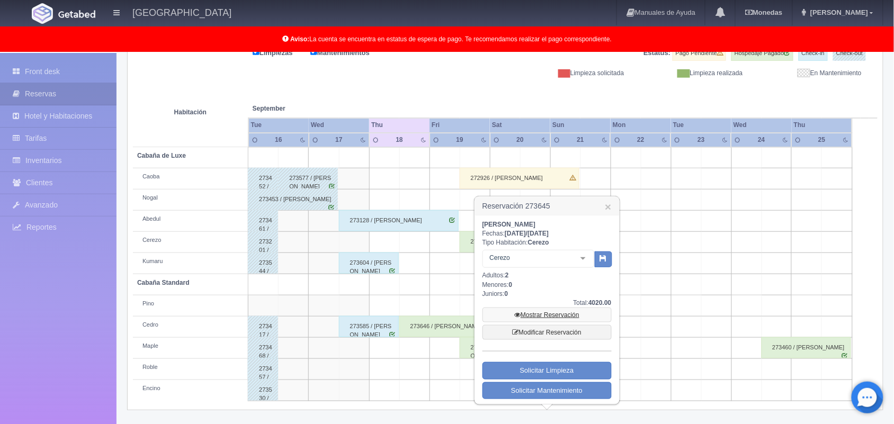
click at [574, 313] on link "Mostrar Reservación" at bounding box center [547, 315] width 129 height 15
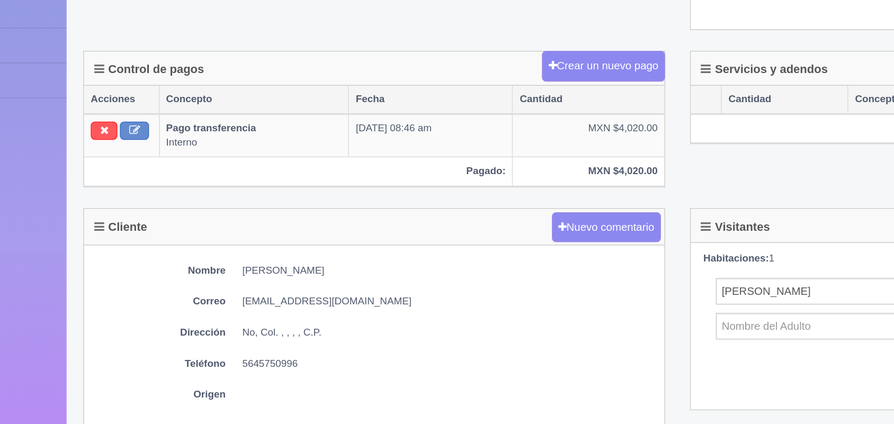
scroll to position [196, 0]
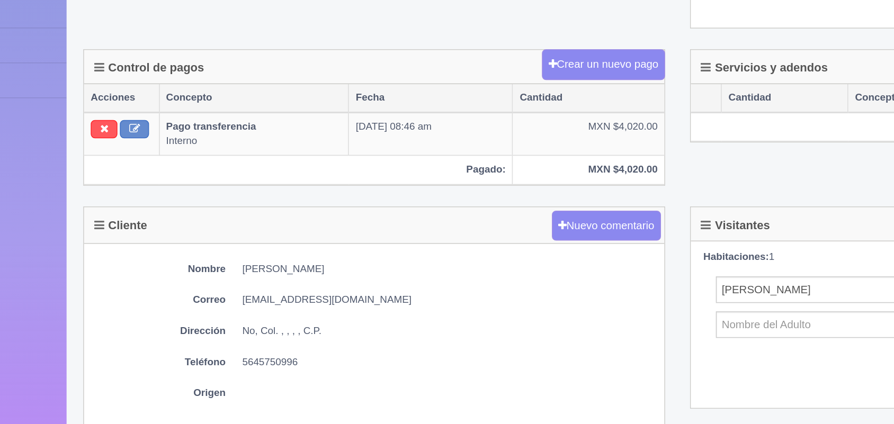
click at [220, 280] on div "Control de pagos Crear un nuevo pago Acciones Concepto Fecha Cantidad Pago tran…" at bounding box center [312, 235] width 386 height 100
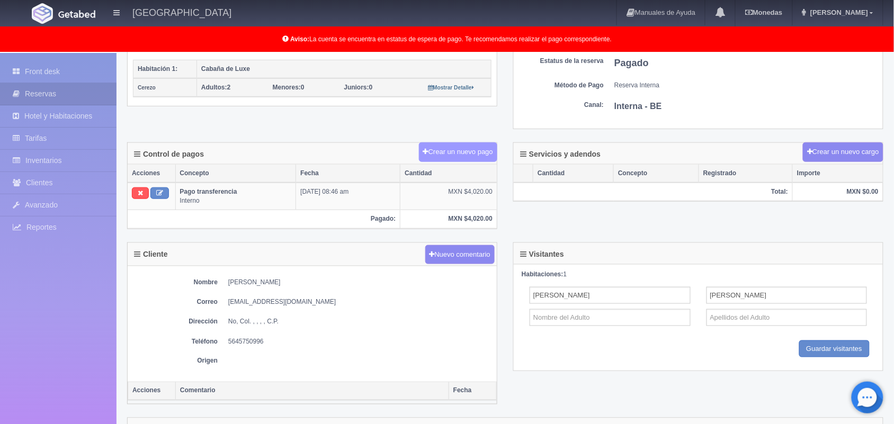
scroll to position [0, 0]
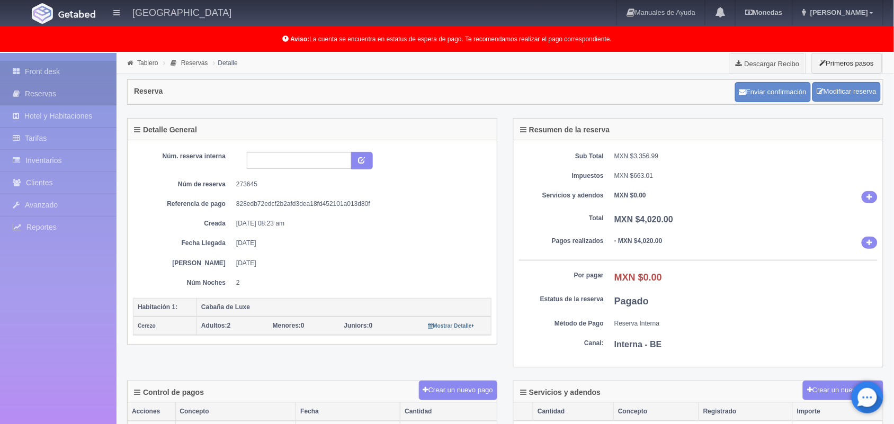
click at [75, 77] on link "Front desk" at bounding box center [58, 72] width 117 height 22
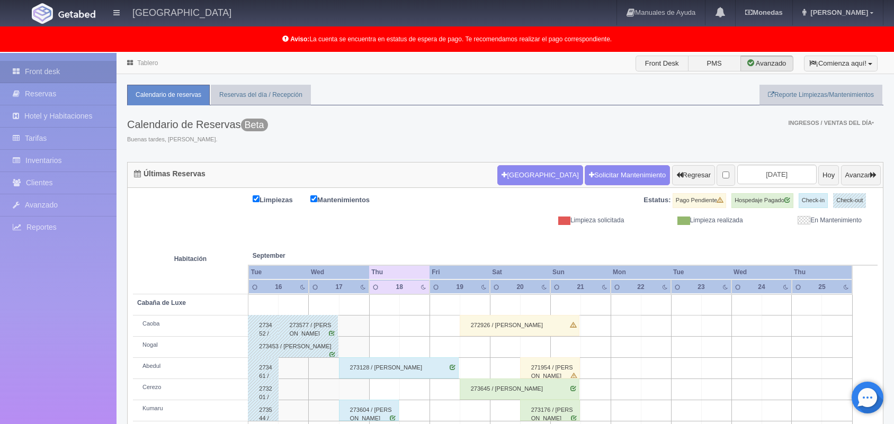
click at [385, 144] on div "Calendario de Reservas Beta Buenas tardes, [PERSON_NAME]. Ingresos / Ventas del…" at bounding box center [505, 133] width 757 height 57
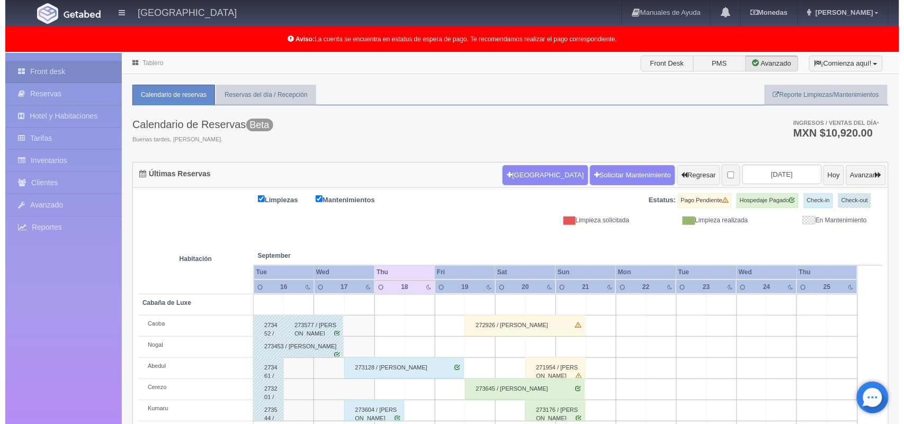
scroll to position [147, 0]
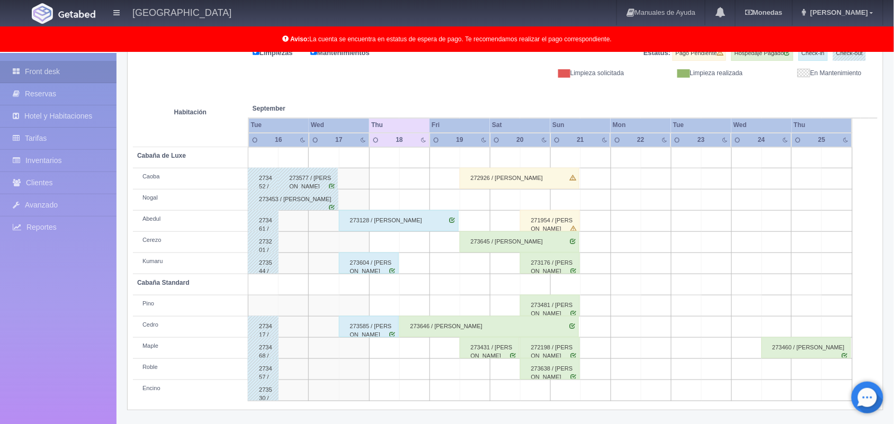
click at [447, 371] on td at bounding box center [445, 369] width 30 height 21
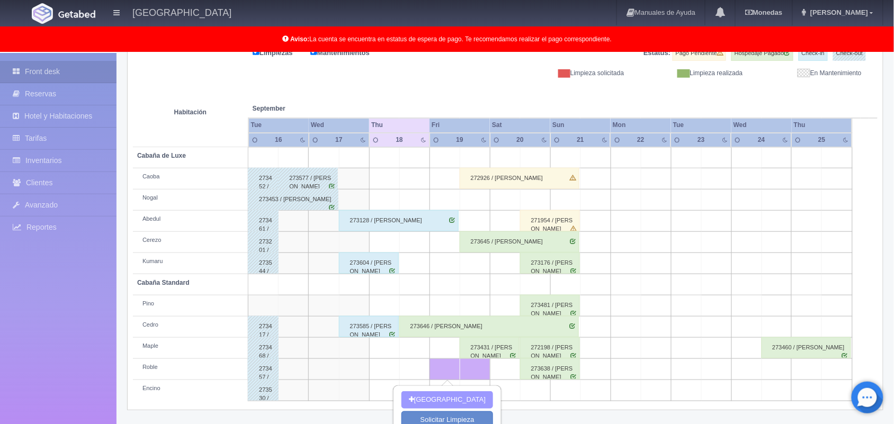
click at [438, 398] on button "[GEOGRAPHIC_DATA]" at bounding box center [448, 400] width 92 height 17
type input "19-09-2025"
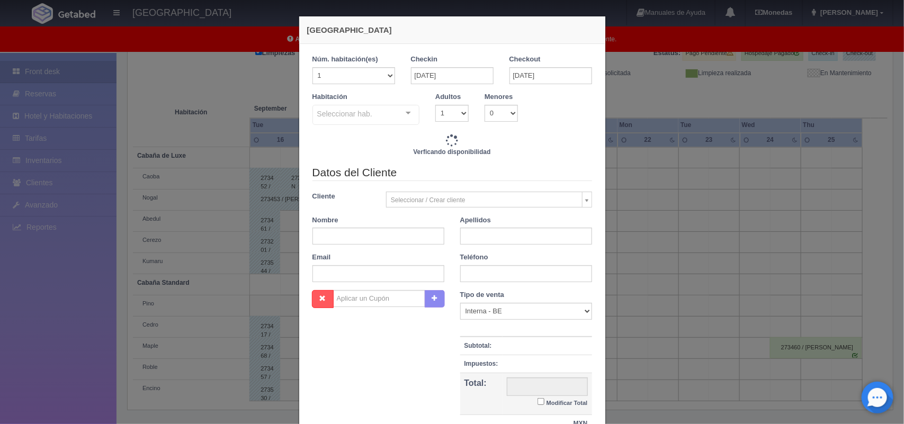
checkbox input "false"
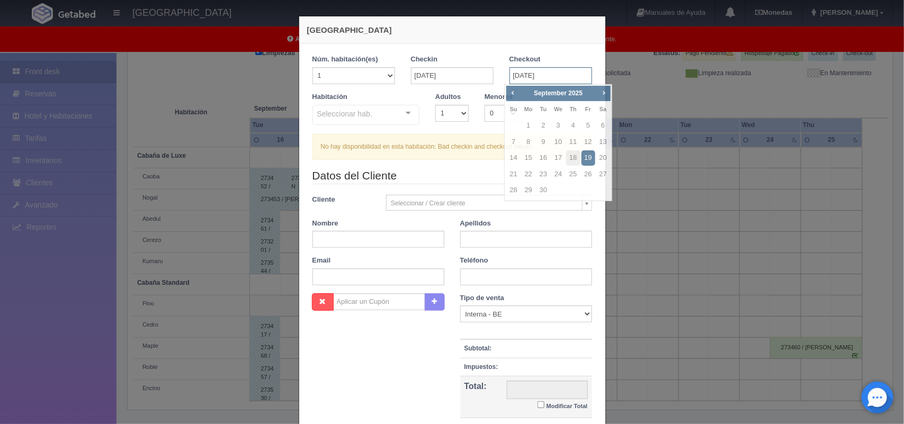
click at [530, 81] on input "19-09-2025" at bounding box center [551, 75] width 83 height 17
click at [601, 155] on link "20" at bounding box center [604, 157] width 14 height 15
type input "20-09-2025"
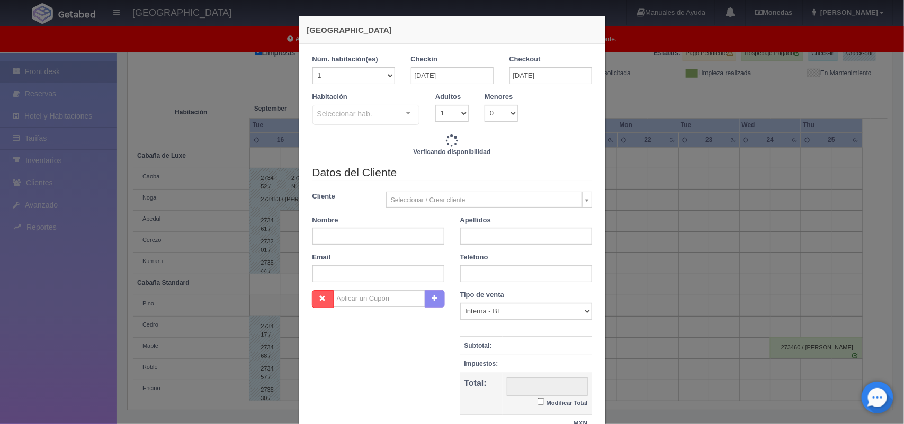
checkbox input "false"
type input "1600.00"
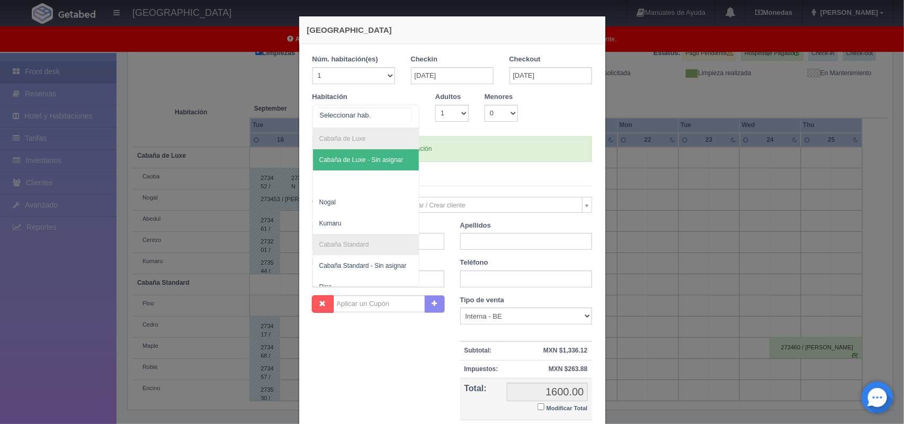
checkbox input "false"
click at [403, 110] on div at bounding box center [408, 113] width 21 height 16
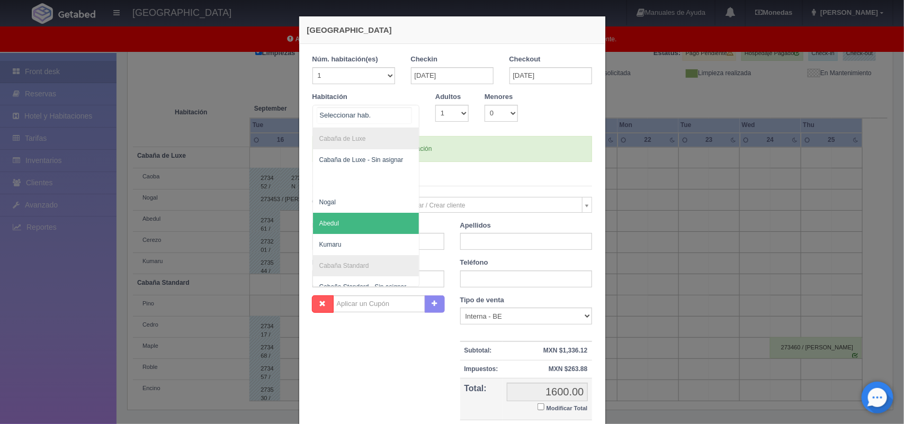
scroll to position [85, 0]
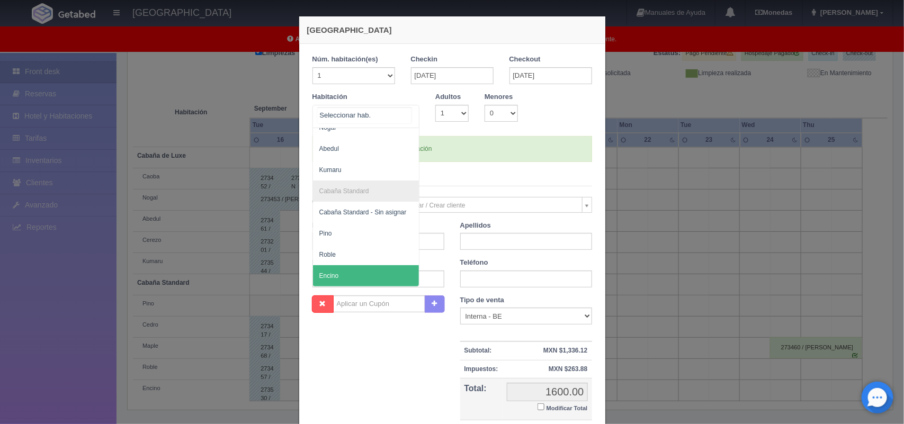
click at [353, 265] on span "Encino" at bounding box center [366, 275] width 107 height 21
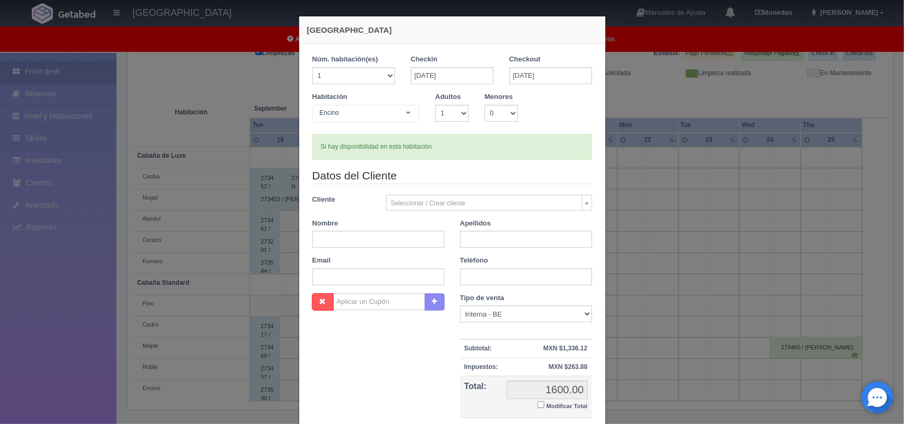
checkbox input "false"
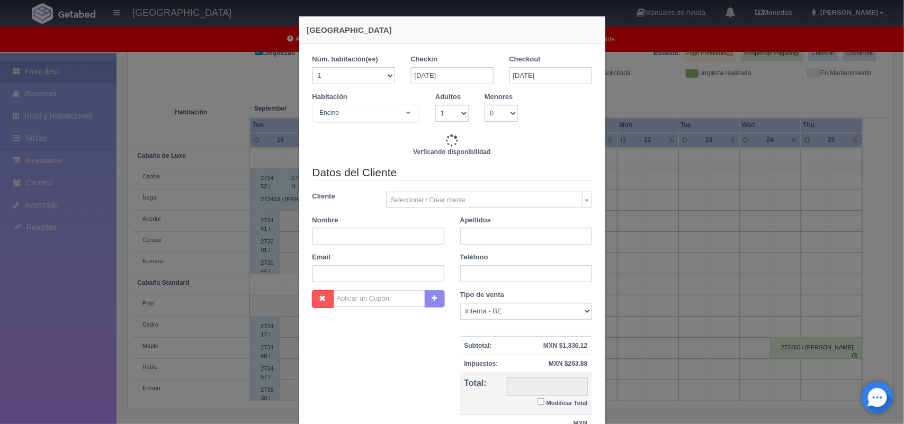
type input "1600.00"
checkbox input "false"
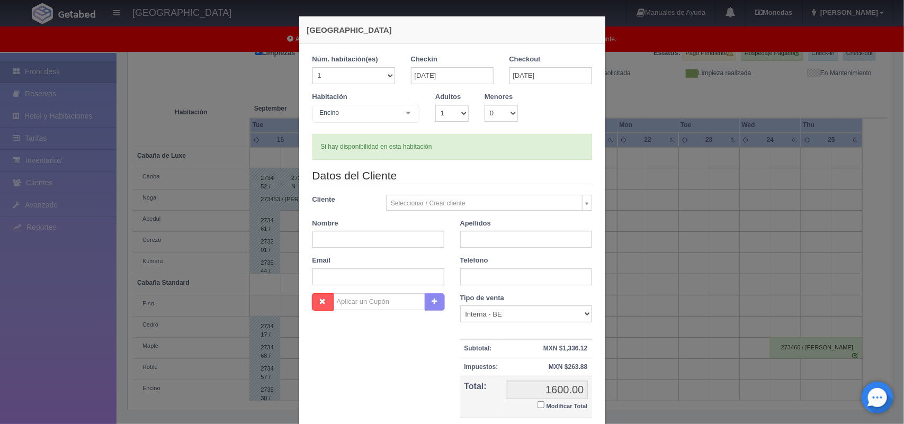
click at [402, 110] on div at bounding box center [408, 113] width 21 height 16
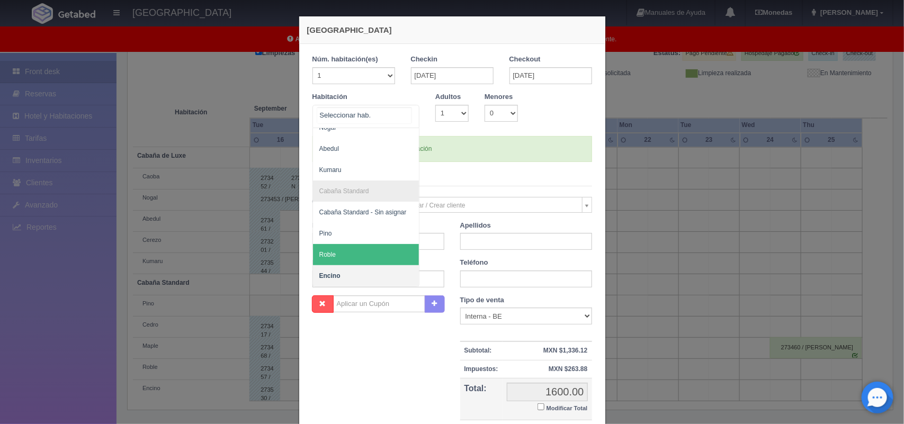
click at [351, 247] on span "Roble" at bounding box center [366, 254] width 107 height 21
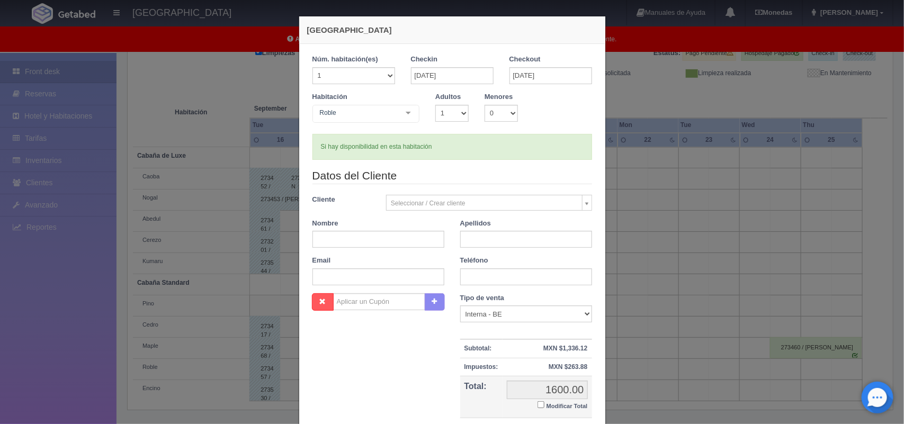
checkbox input "false"
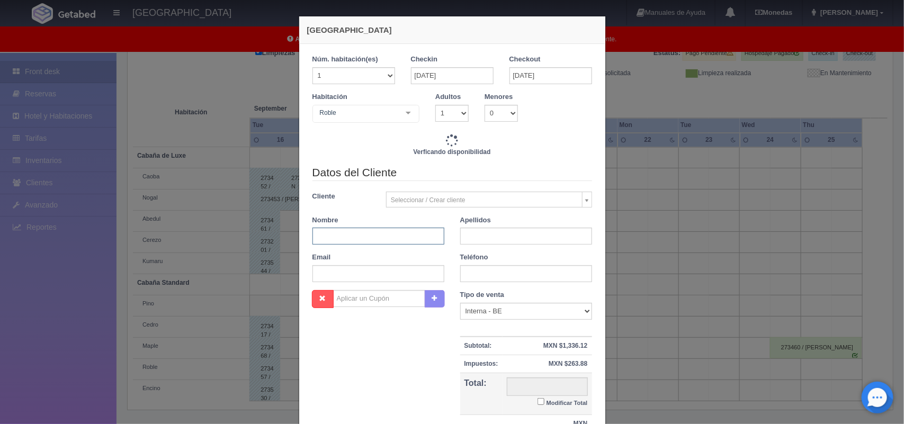
click at [388, 239] on input "text" at bounding box center [379, 236] width 132 height 17
type input "1600.00"
checkbox input "false"
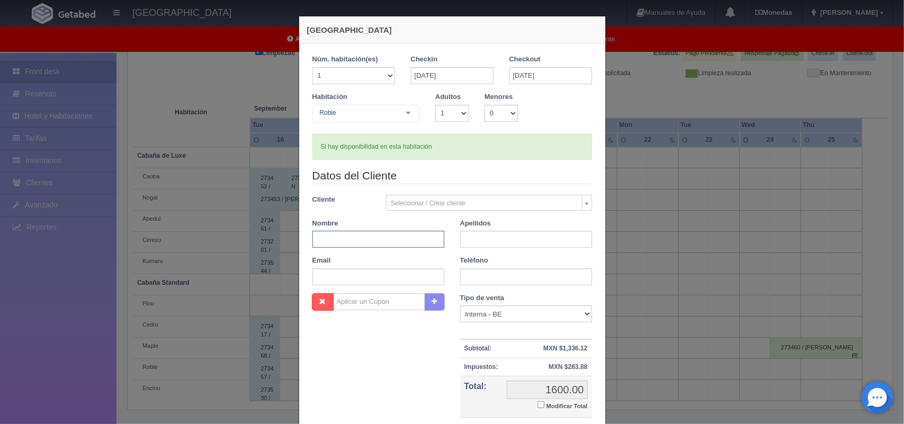
paste input "Magali"
type input "Magali"
click at [478, 235] on input "text" at bounding box center [526, 239] width 132 height 17
paste input "Martinez Duran"
type input "Martinez Duran"
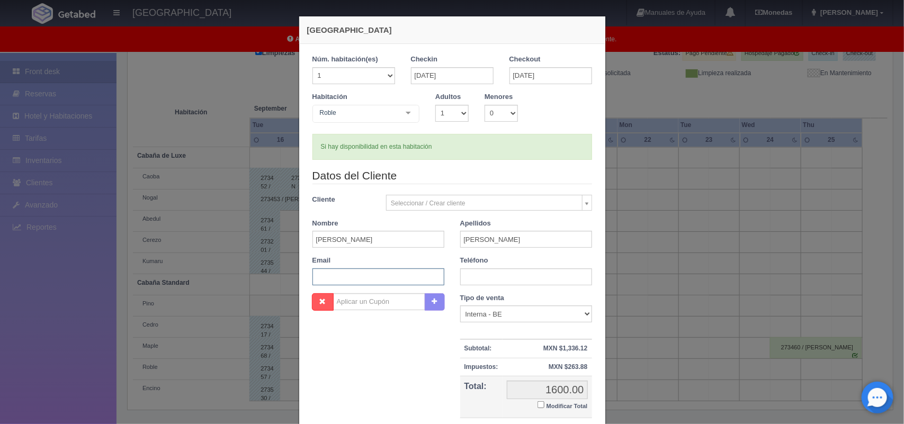
click at [372, 271] on input "text" at bounding box center [379, 277] width 132 height 17
paste input "i.magali.m.d99@gmail.com"
type input "i.magali.m.d99@gmail.com"
click at [472, 271] on input "text" at bounding box center [526, 277] width 132 height 17
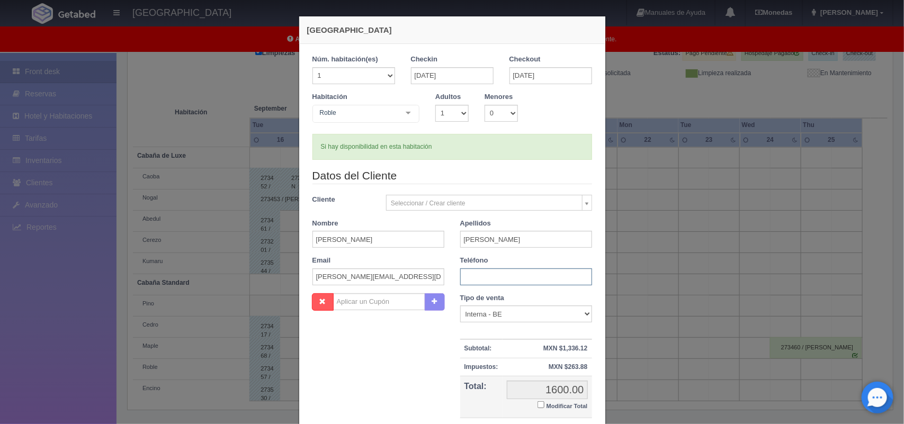
paste input "56 1579 5456"
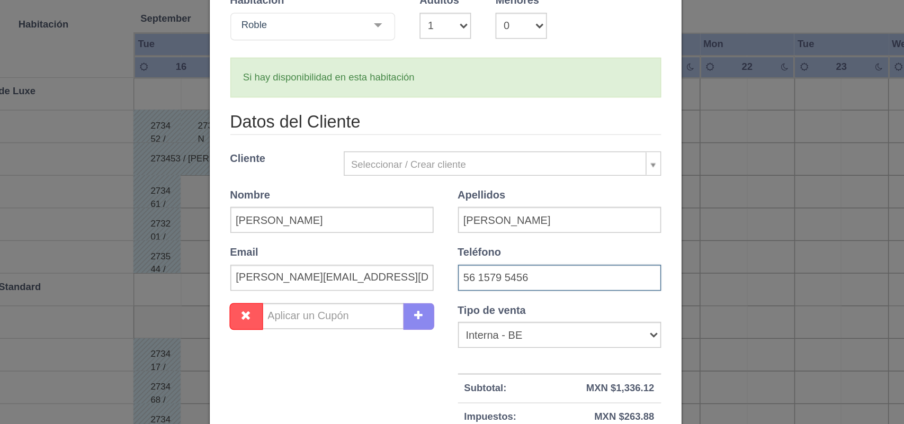
click at [460, 278] on input "56 1579 5456" at bounding box center [526, 277] width 132 height 17
click at [469, 279] on input "56 1579 5456" at bounding box center [526, 277] width 132 height 17
click at [484, 277] on input "561579 5456" at bounding box center [526, 277] width 132 height 17
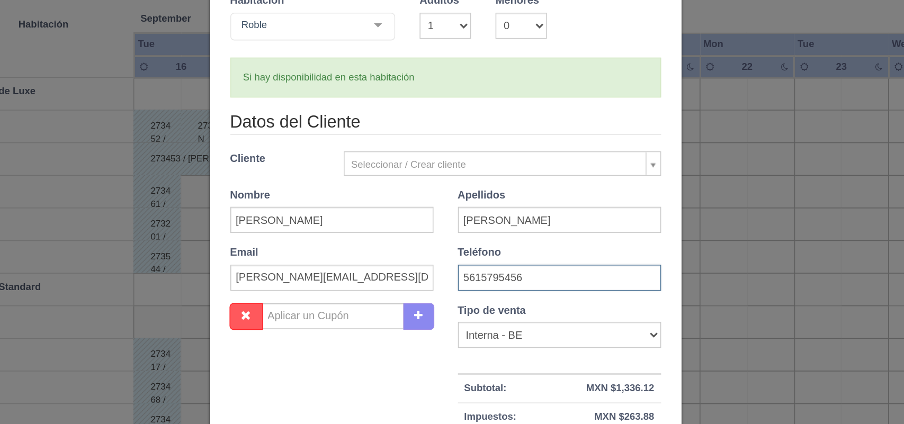
scroll to position [97, 0]
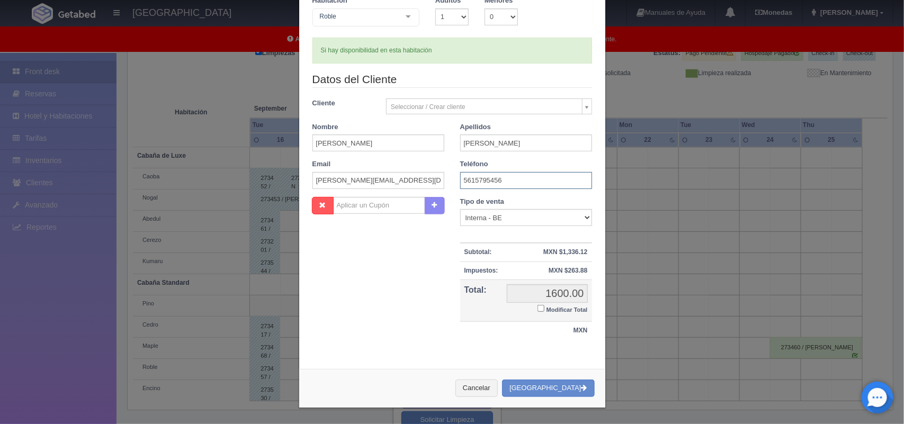
type input "5615795456"
click at [538, 310] on input "Modificar Total" at bounding box center [541, 308] width 7 height 7
checkbox input "true"
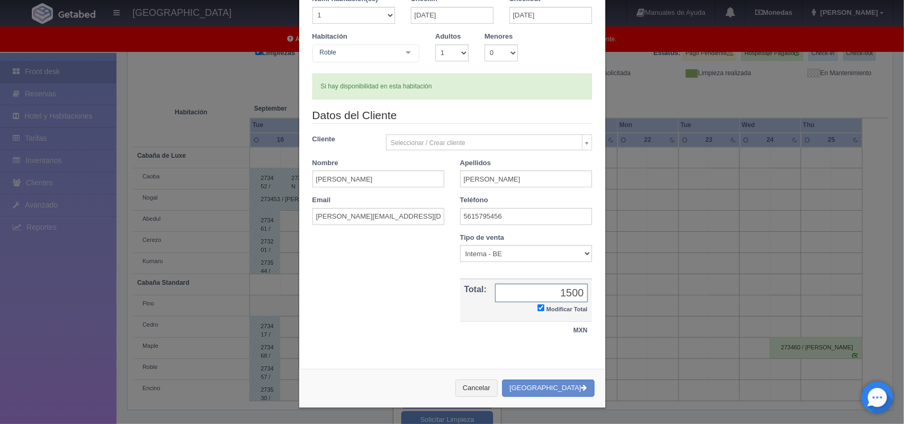
type input "1500.00"
click at [546, 387] on button "[GEOGRAPHIC_DATA]" at bounding box center [548, 388] width 92 height 17
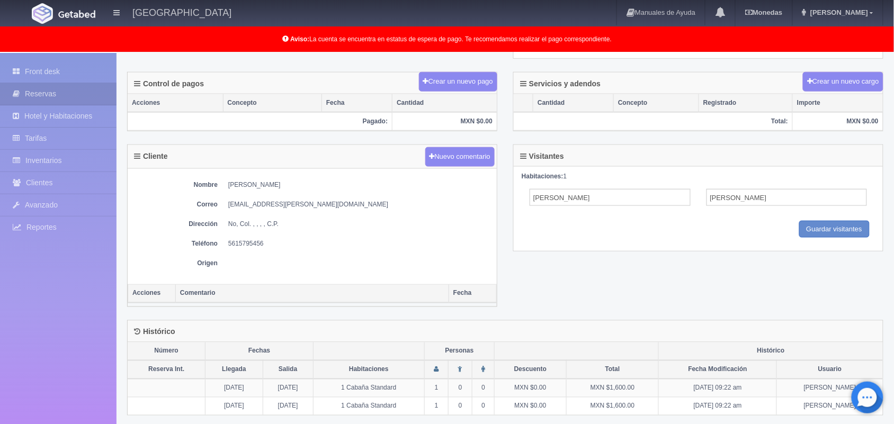
scroll to position [317, 0]
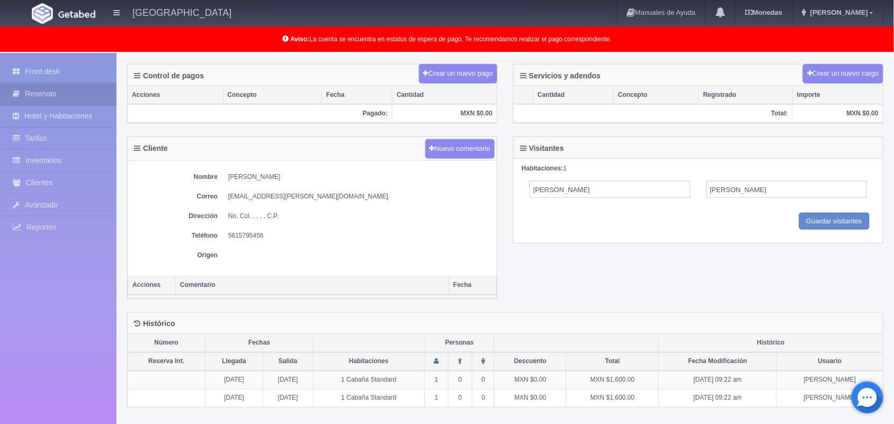
click at [138, 199] on dt "Correo" at bounding box center [175, 196] width 85 height 9
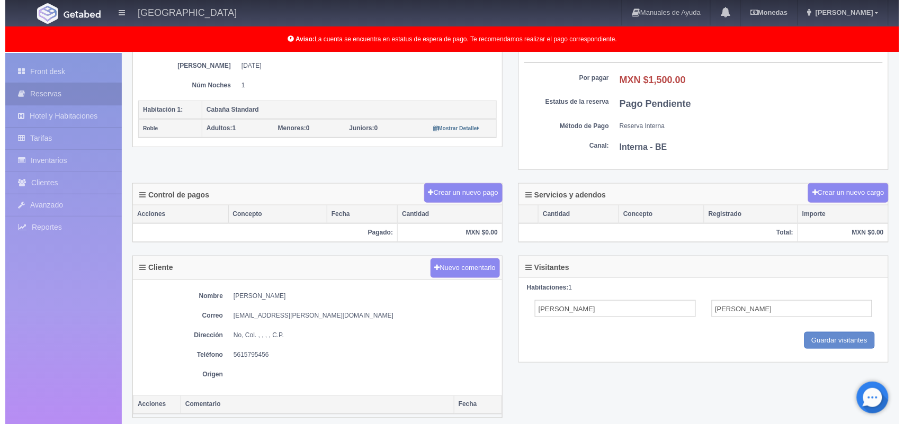
scroll to position [216, 0]
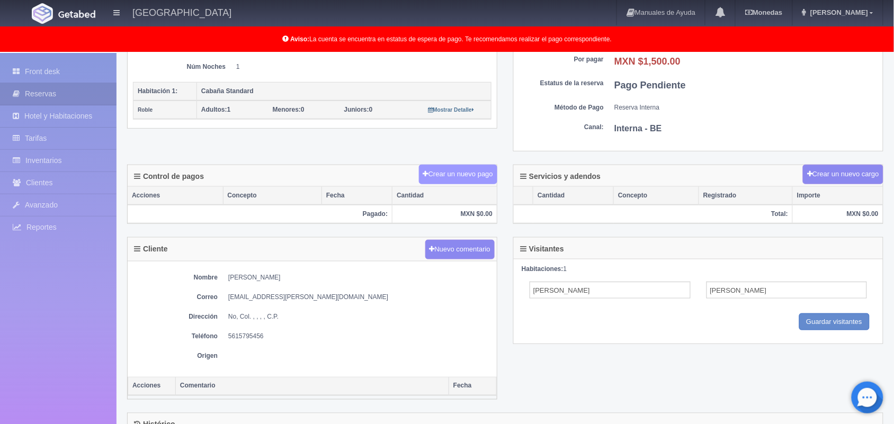
click at [451, 167] on button "Crear un nuevo pago" at bounding box center [458, 175] width 78 height 20
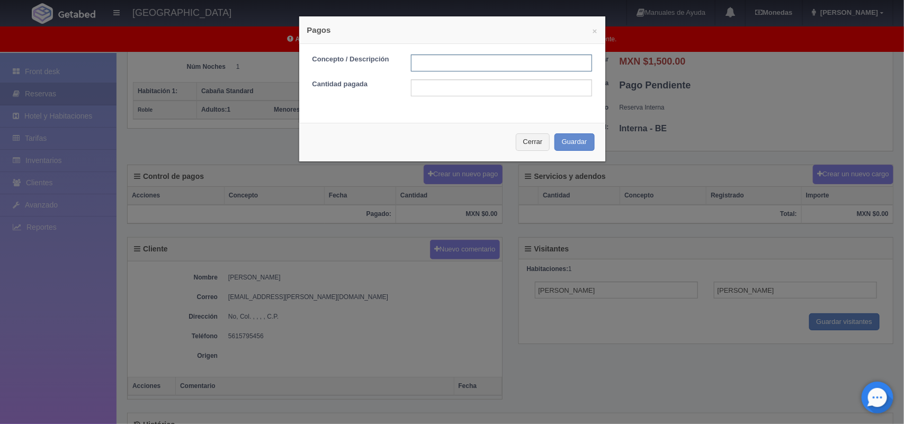
click at [443, 64] on input "text" at bounding box center [501, 63] width 181 height 17
type input "Pago transferencia"
click at [452, 91] on input "text" at bounding box center [501, 87] width 181 height 17
type input "1500.00"
drag, startPoint x: 579, startPoint y: 133, endPoint x: 579, endPoint y: 152, distance: 18.5
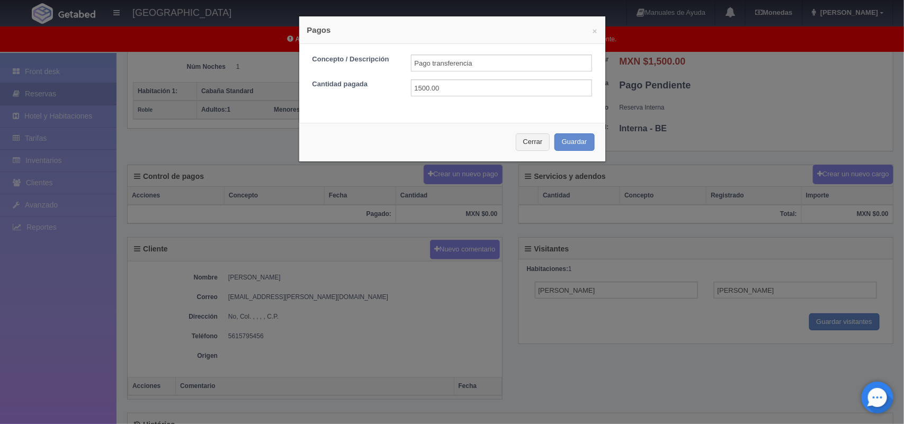
click at [579, 152] on div "Cerrar Guardar" at bounding box center [452, 142] width 306 height 39
click at [576, 147] on button "Guardar" at bounding box center [575, 142] width 40 height 17
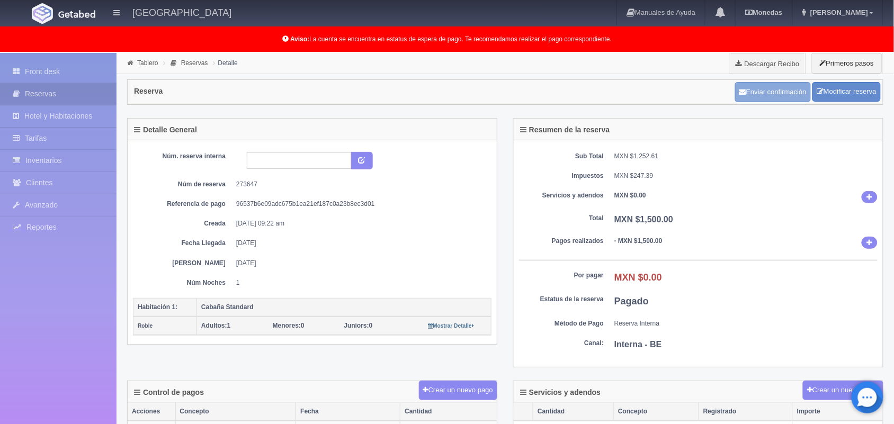
click at [780, 88] on button "Enviar confirmación" at bounding box center [773, 92] width 76 height 20
click at [45, 69] on link "Front desk" at bounding box center [58, 72] width 117 height 22
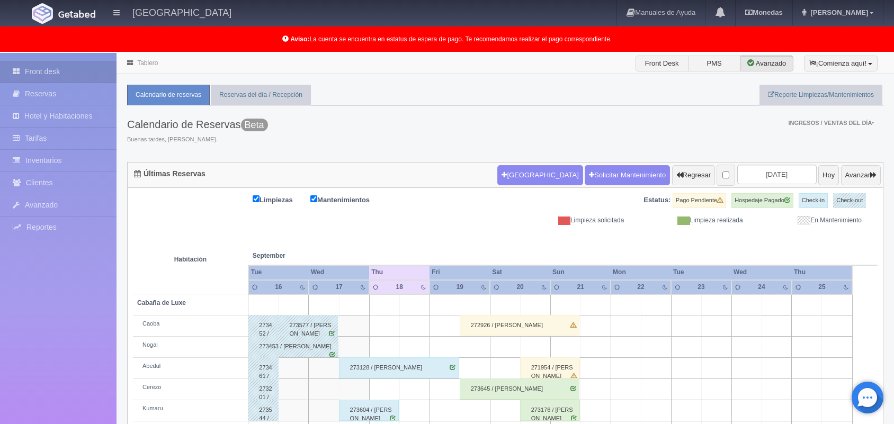
scroll to position [147, 0]
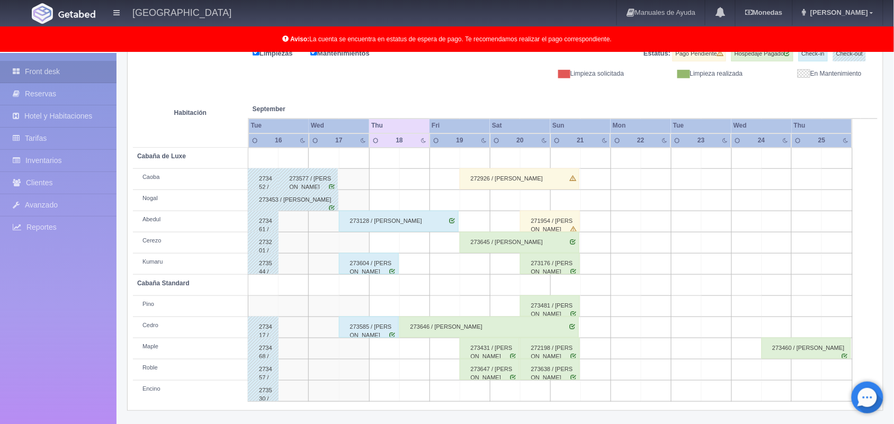
click at [371, 339] on td at bounding box center [384, 349] width 30 height 21
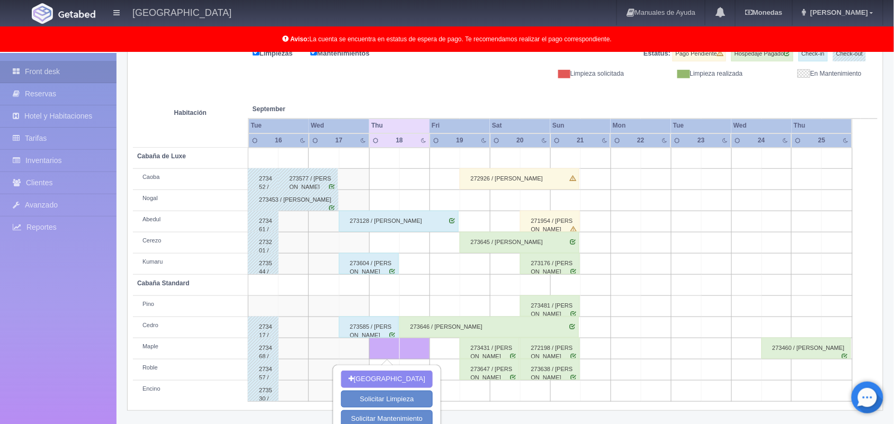
scroll to position [178, 0]
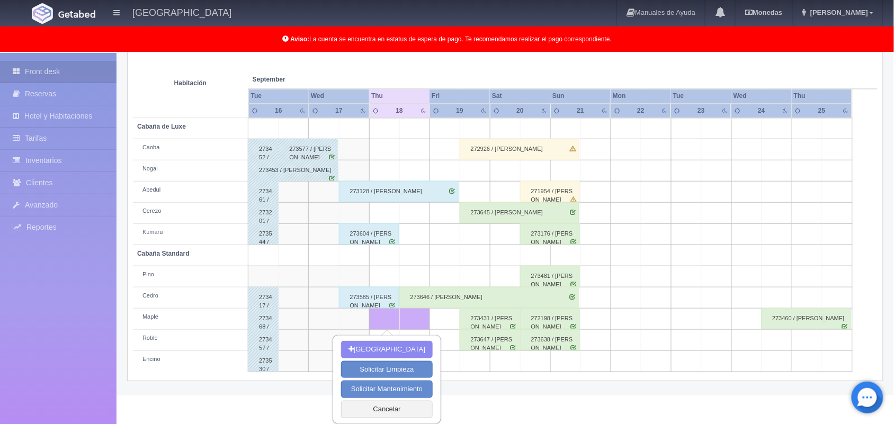
click at [371, 303] on div "273585 / [PERSON_NAME]" at bounding box center [369, 297] width 60 height 21
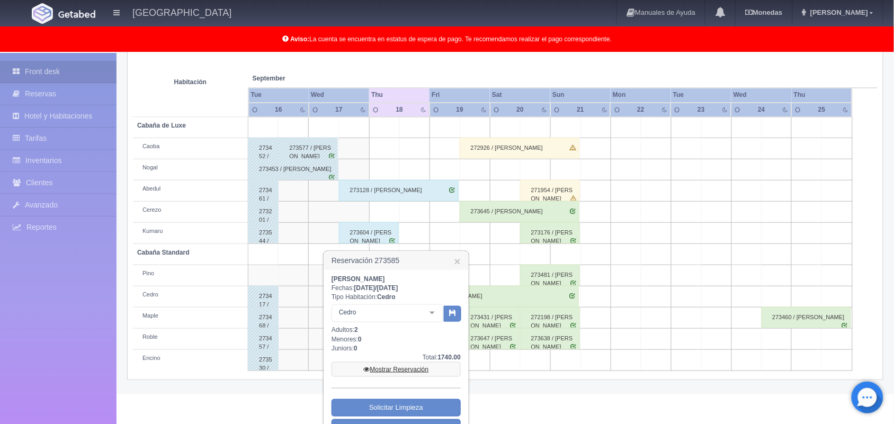
click at [402, 367] on link "Mostrar Reservación" at bounding box center [396, 369] width 129 height 15
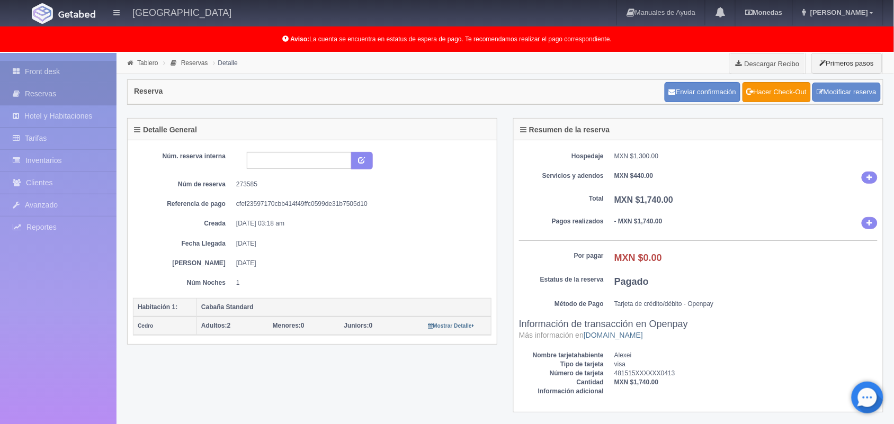
click at [36, 78] on link "Front desk" at bounding box center [58, 72] width 117 height 22
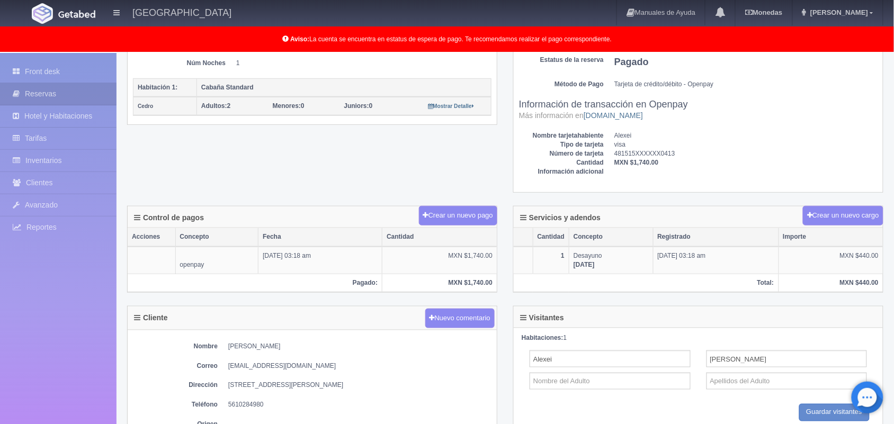
scroll to position [220, 0]
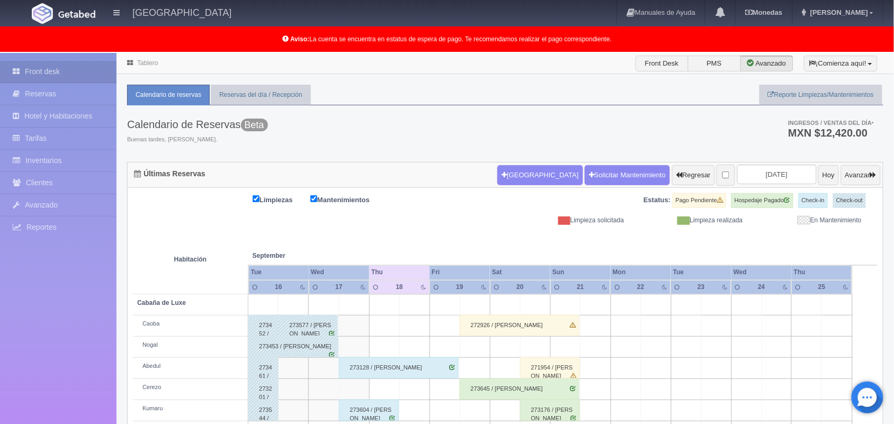
scroll to position [147, 0]
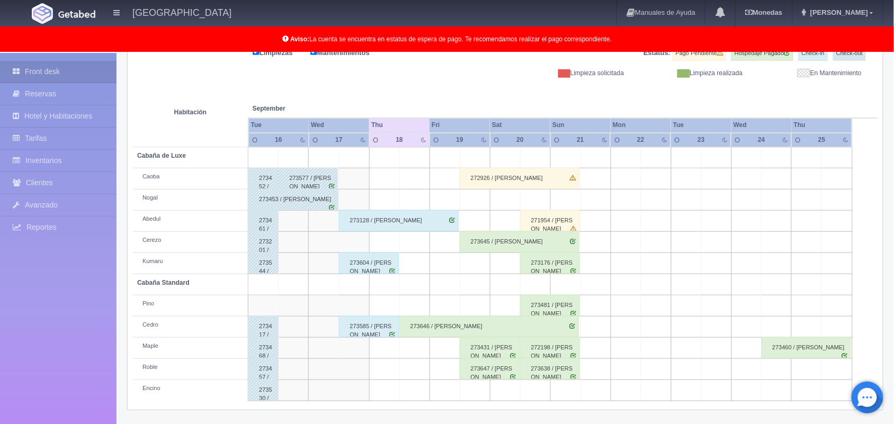
click at [364, 329] on div "273585 / [PERSON_NAME]" at bounding box center [369, 326] width 60 height 21
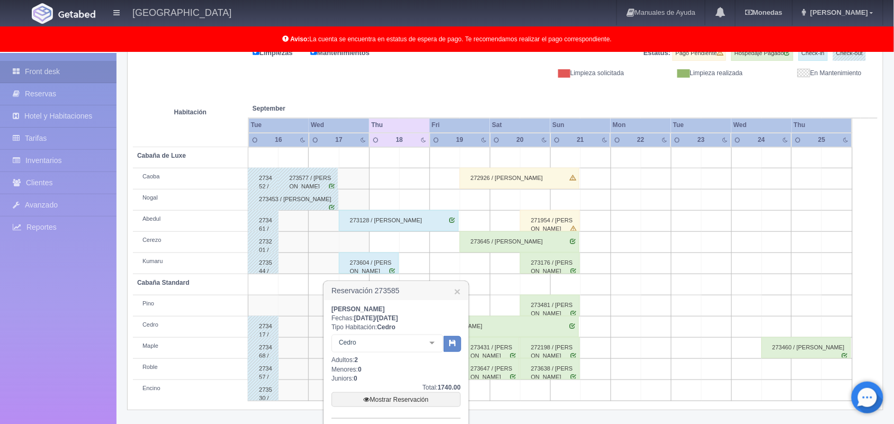
scroll to position [223, 0]
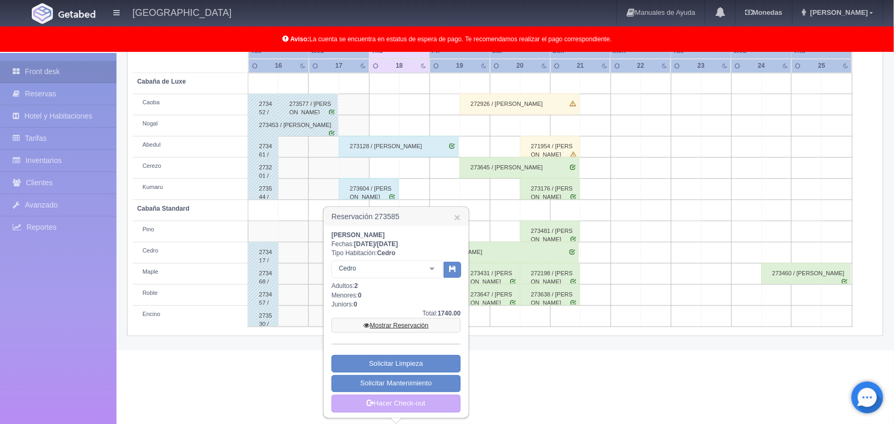
click at [393, 324] on link "Mostrar Reservación" at bounding box center [396, 325] width 129 height 15
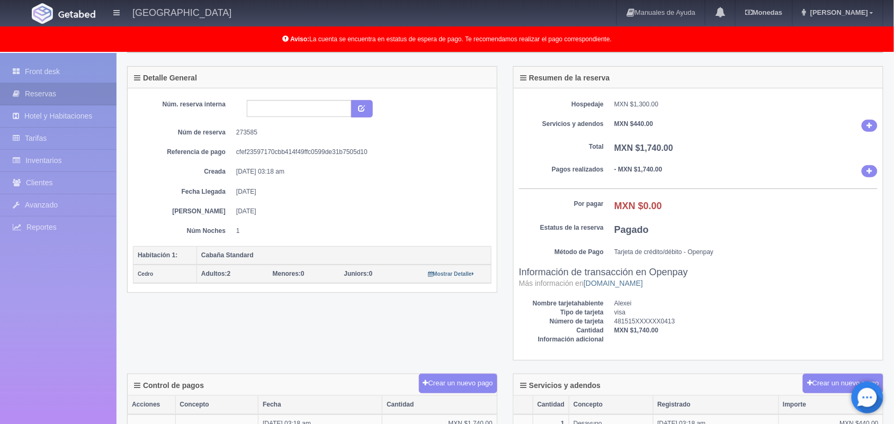
scroll to position [29, 0]
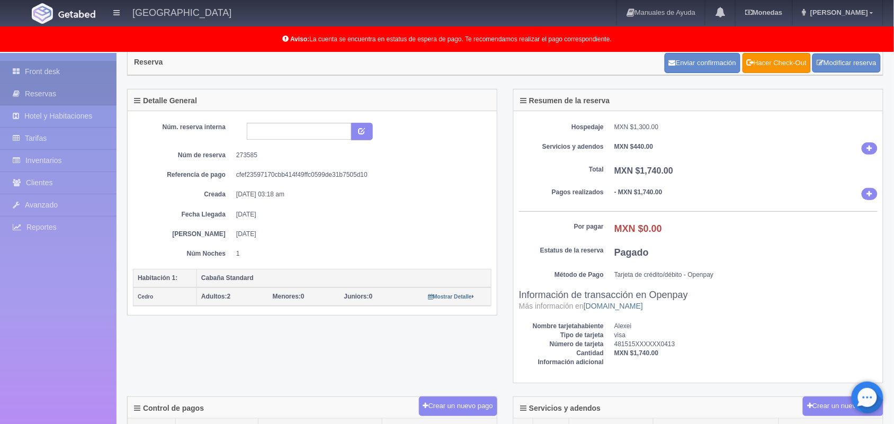
click at [62, 77] on link "Front desk" at bounding box center [58, 72] width 117 height 22
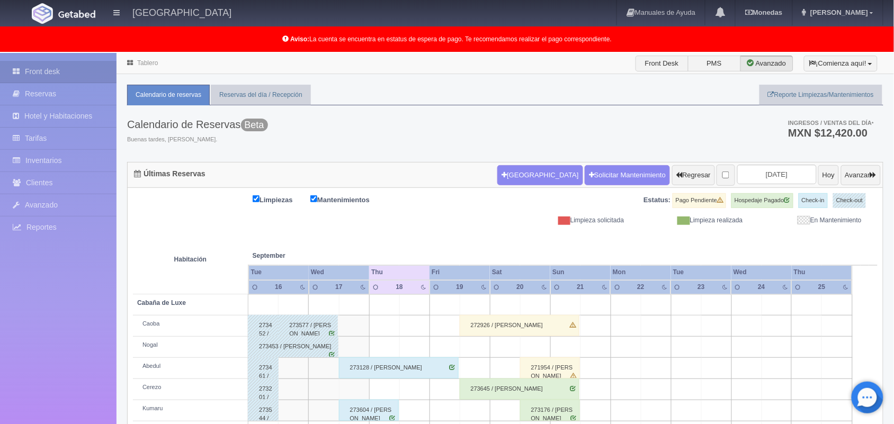
scroll to position [147, 0]
